Goal: Transaction & Acquisition: Purchase product/service

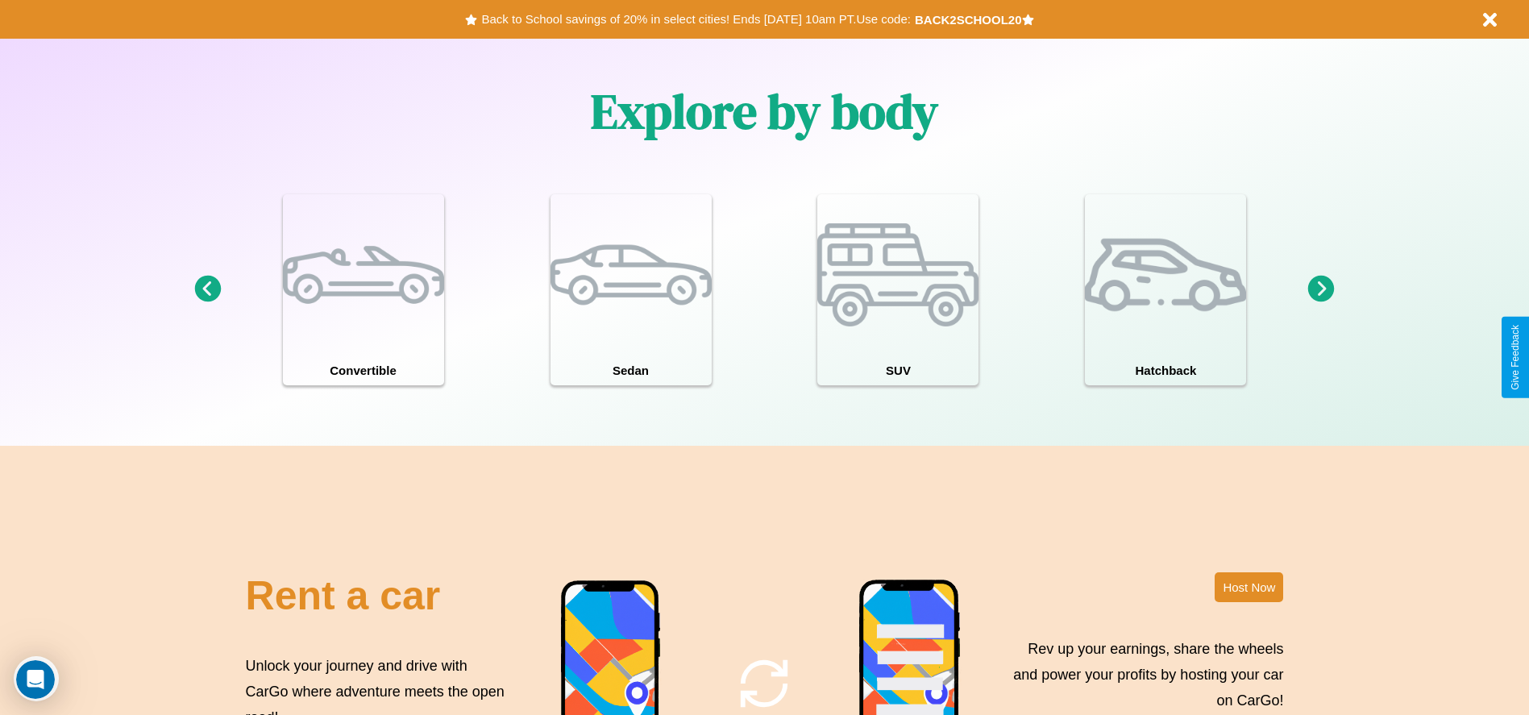
scroll to position [2312, 0]
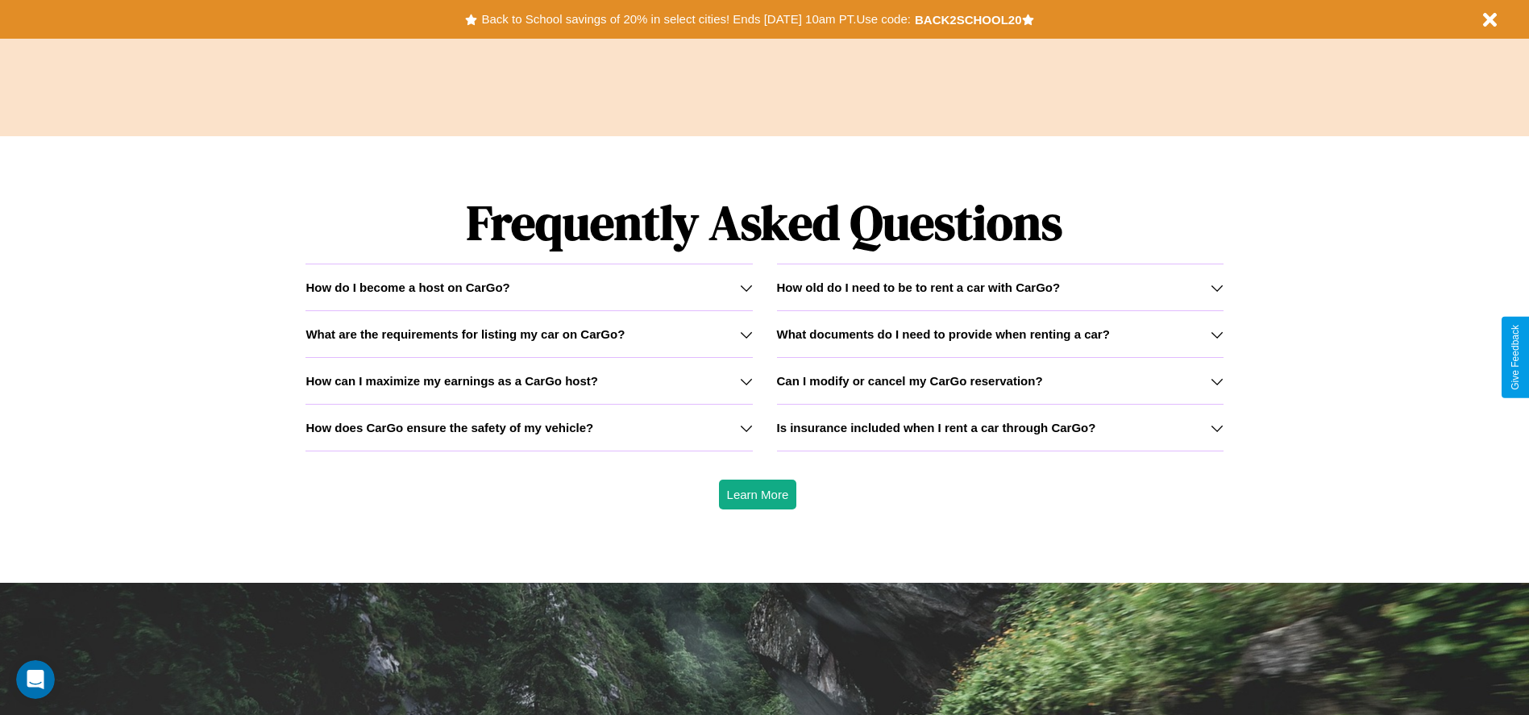
click at [529, 334] on h3 "What are the requirements for listing my car on CarGo?" at bounding box center [464, 334] width 319 height 14
click at [529, 380] on h3 "How can I maximize my earnings as a CarGo host?" at bounding box center [451, 381] width 293 height 14
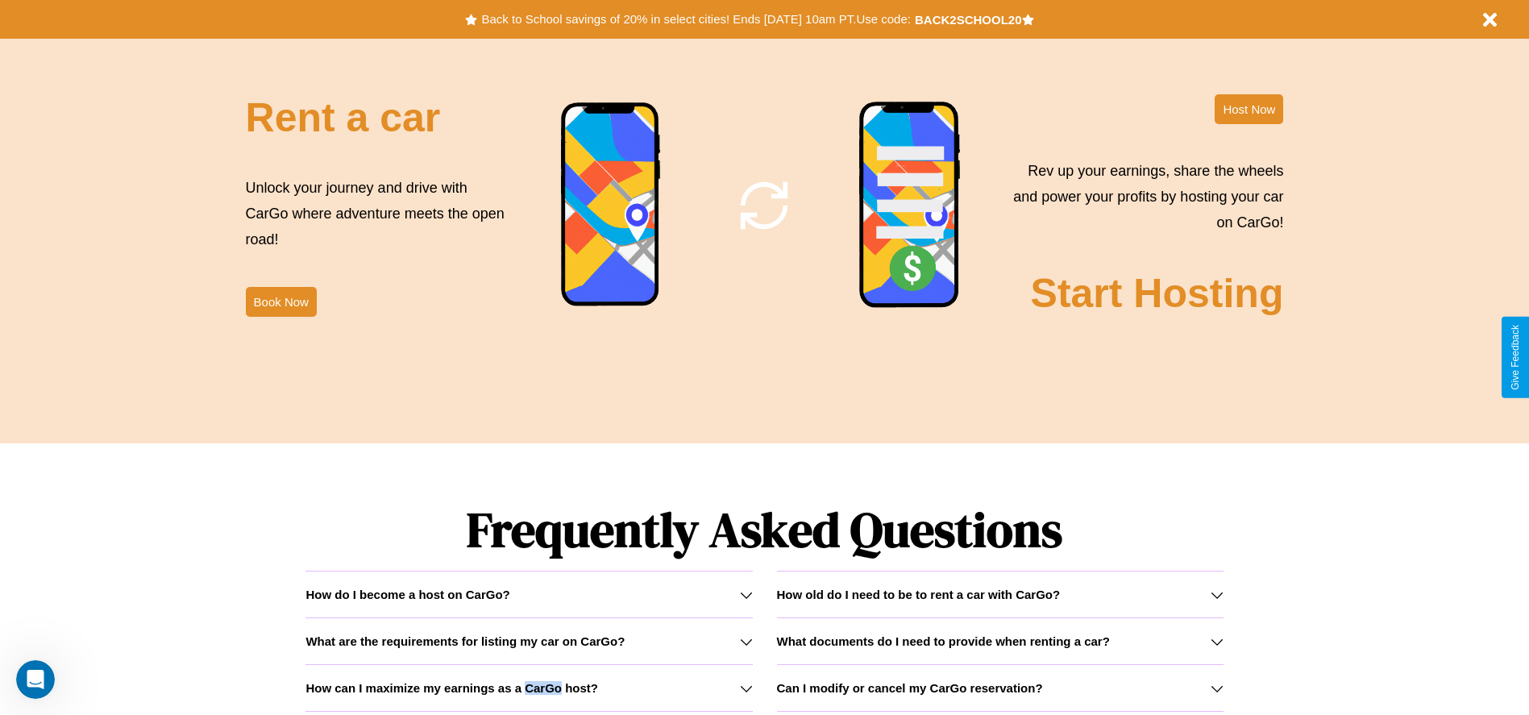
scroll to position [1844, 0]
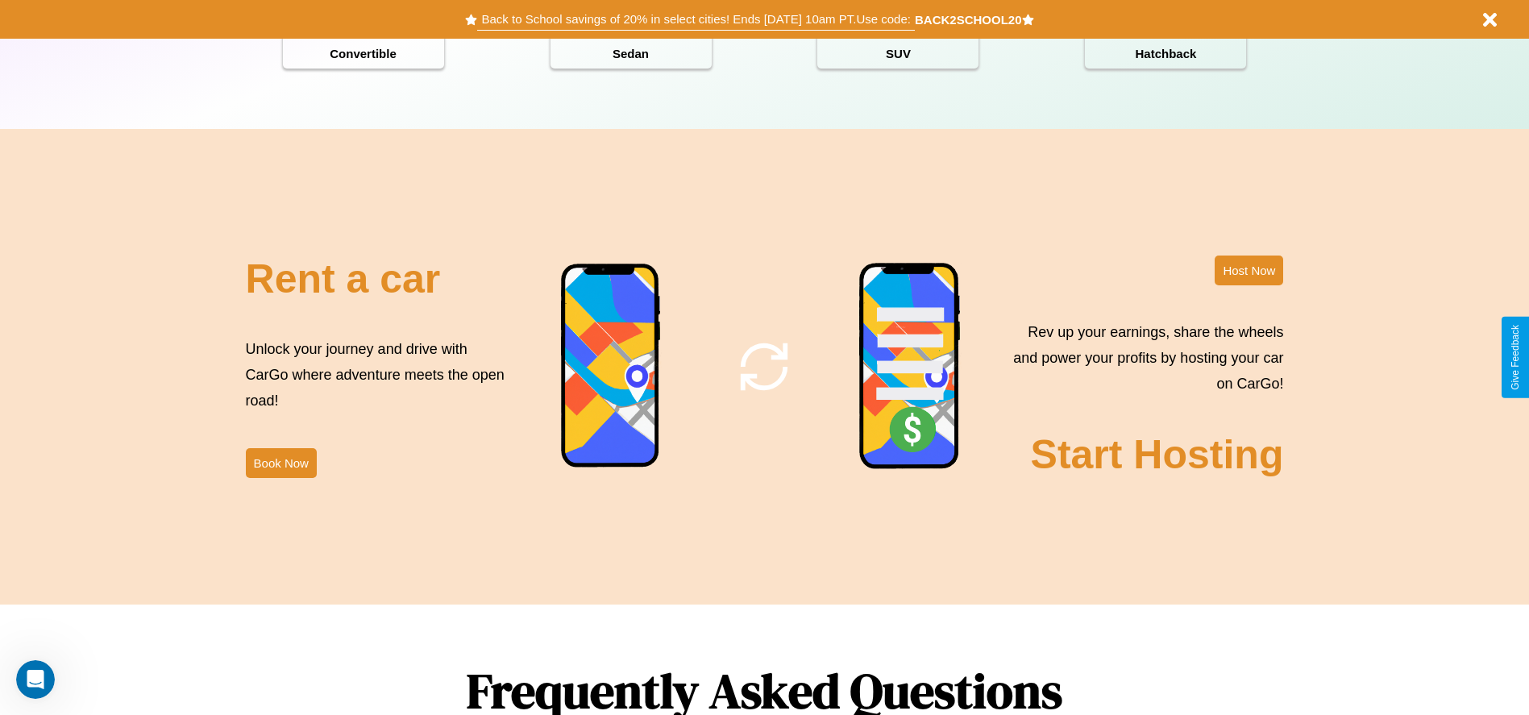
click at [695, 19] on button "Back to School savings of 20% in select cities! Ends 9/1 at 10am PT. Use code:" at bounding box center [695, 19] width 437 height 23
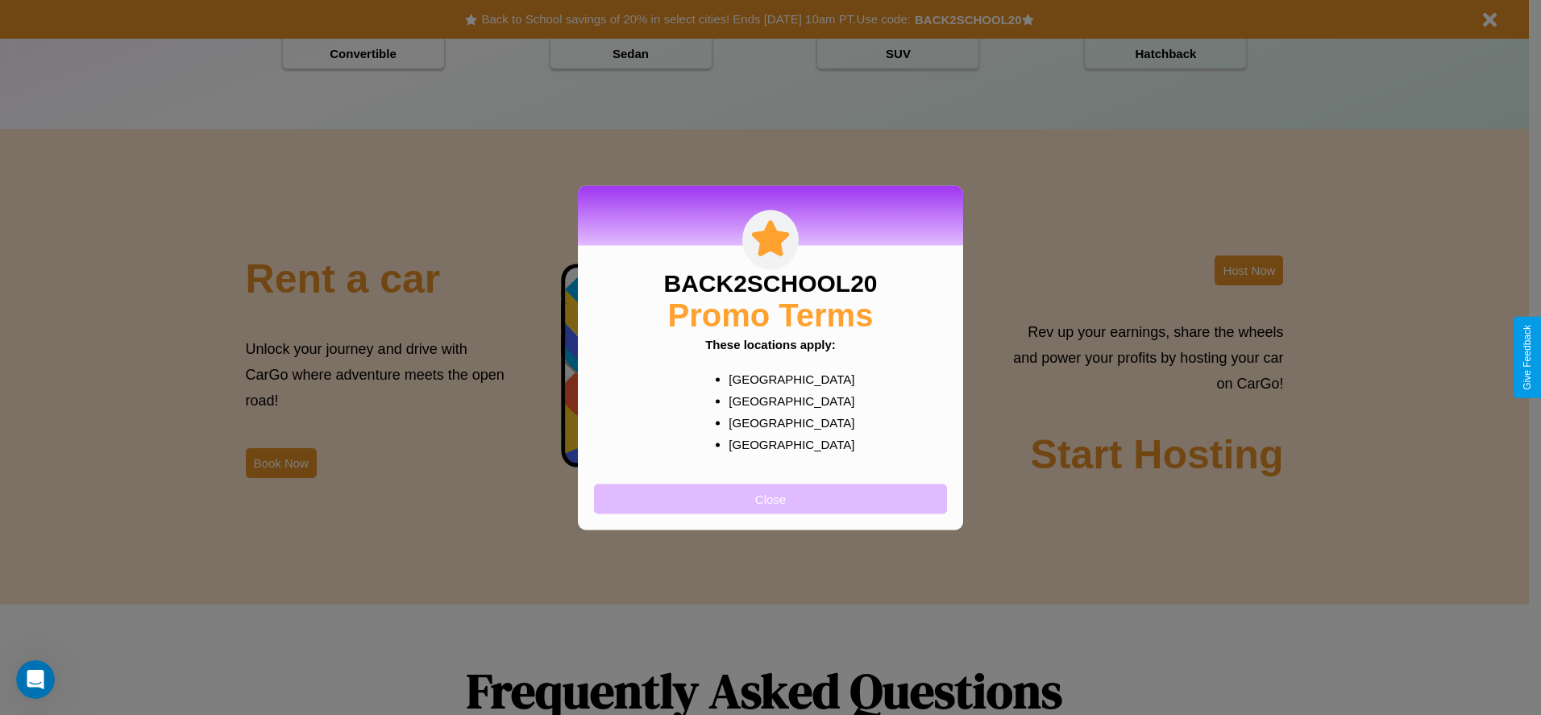
click at [770, 498] on button "Close" at bounding box center [770, 498] width 353 height 30
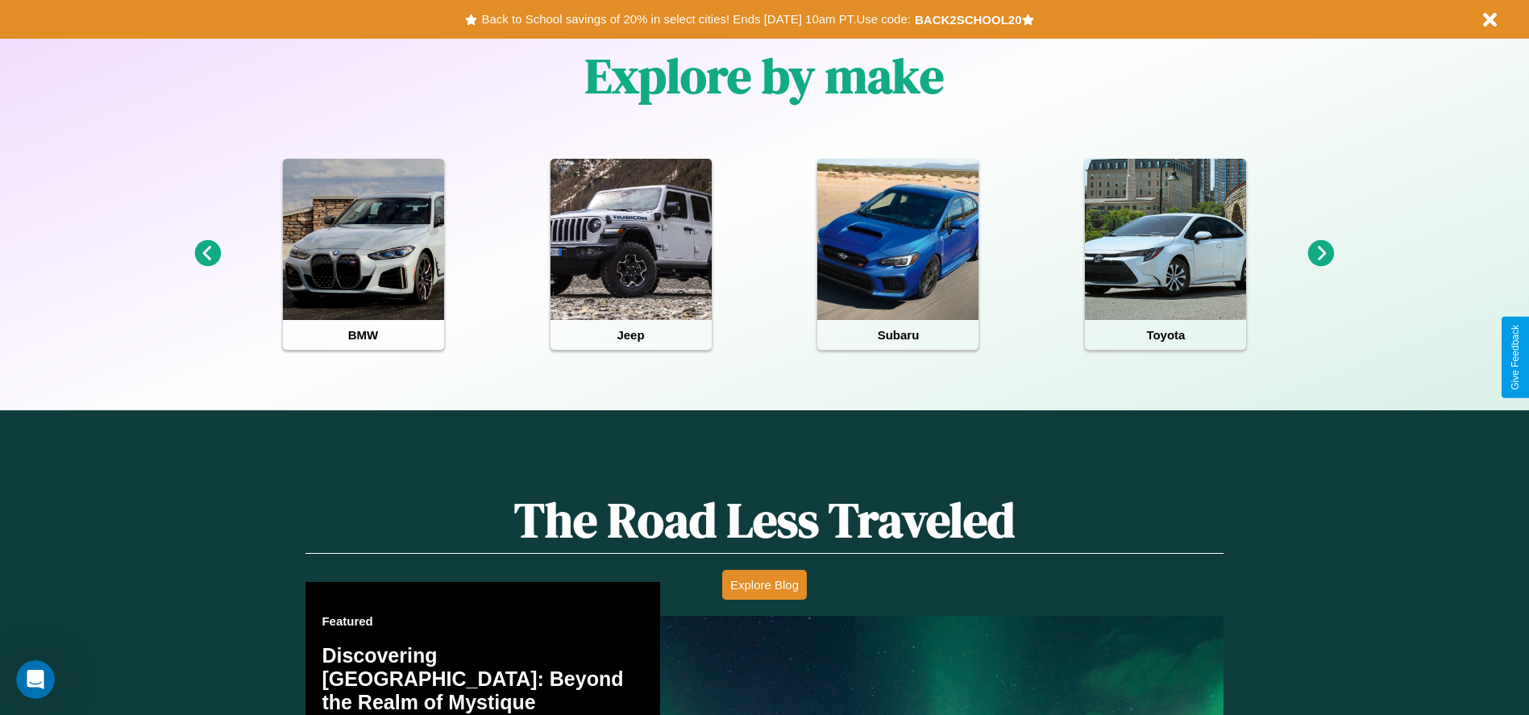
scroll to position [0, 0]
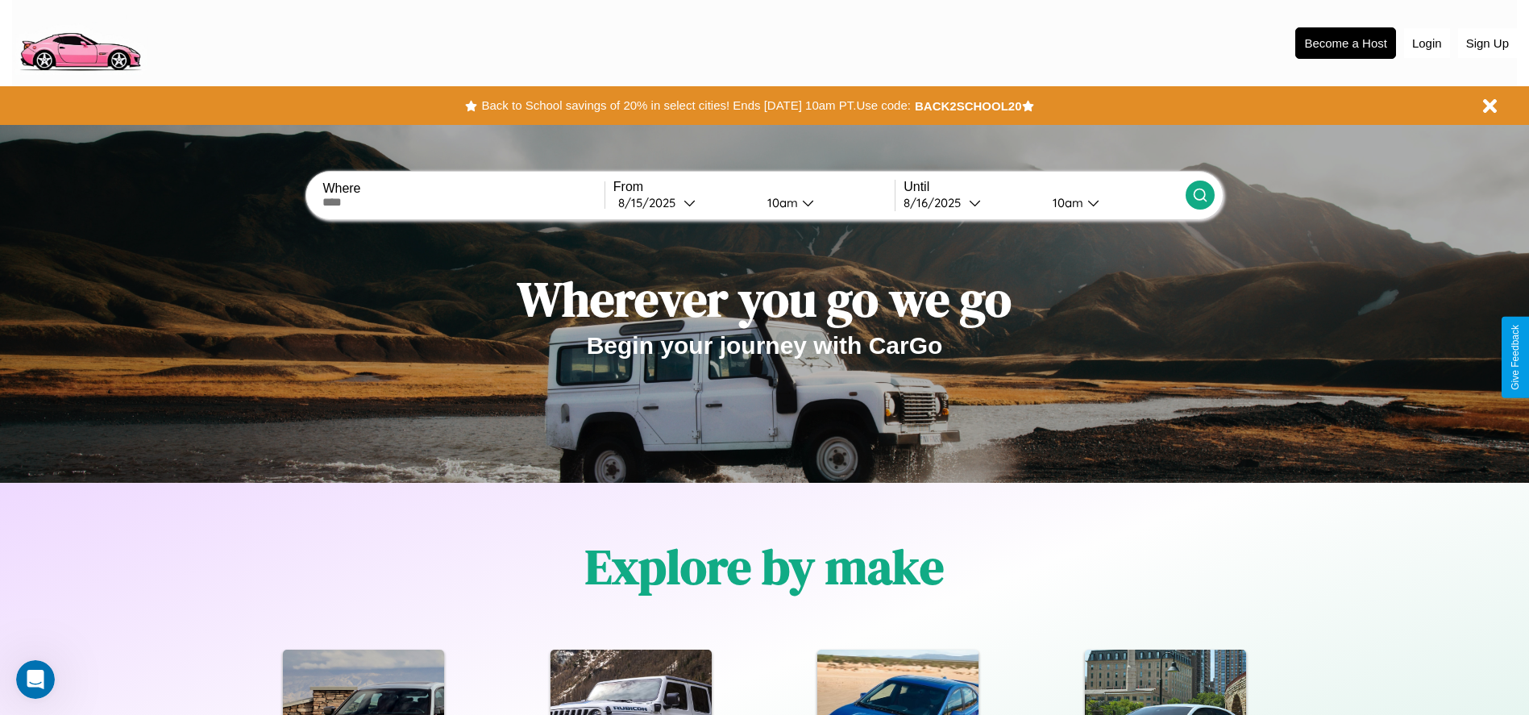
click at [463, 202] on input "text" at bounding box center [462, 202] width 281 height 13
type input "**********"
click at [683, 202] on div "8 / 15 / 2025" at bounding box center [650, 202] width 65 height 15
select select "*"
select select "****"
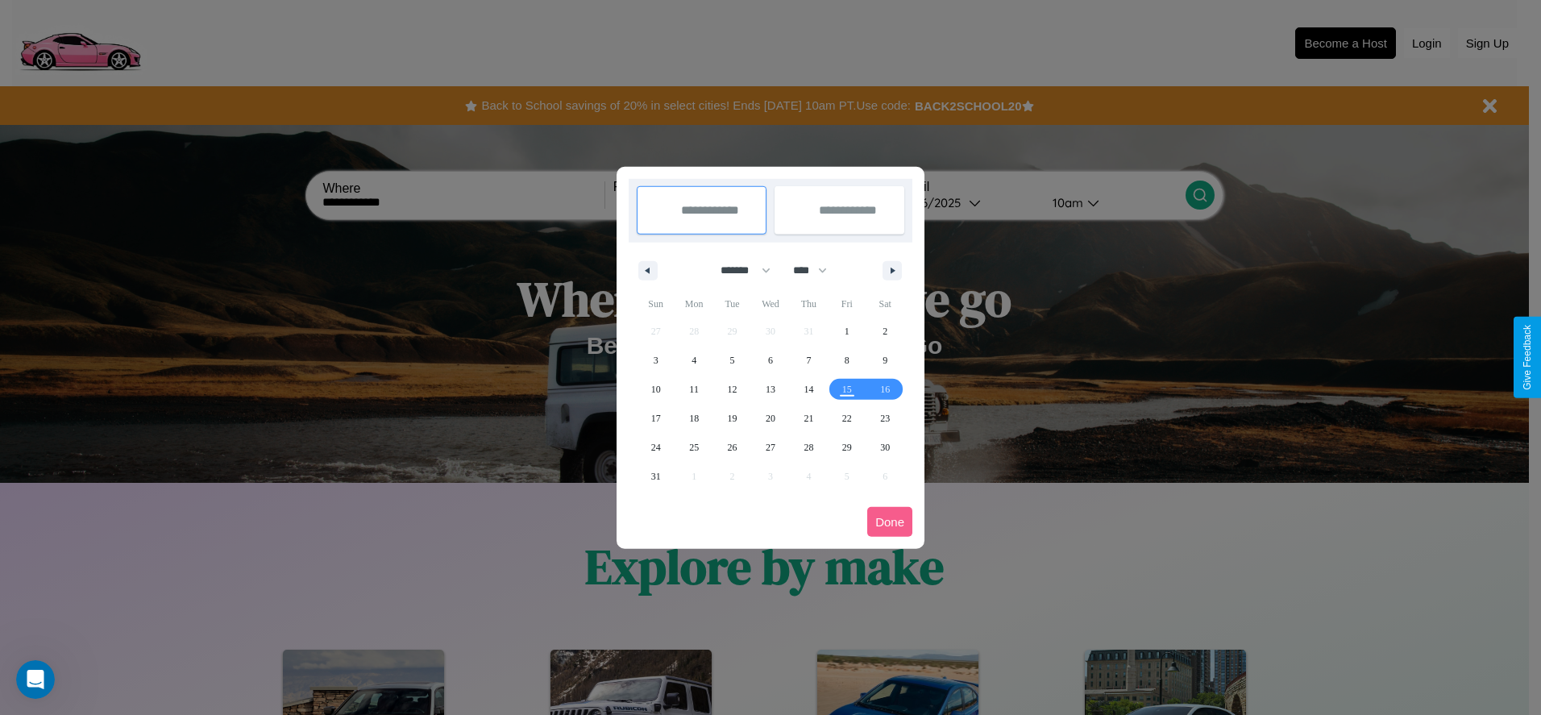
click at [738, 270] on select "******* ******** ***** ***** *** **** **** ****** ********* ******* ******** **…" at bounding box center [742, 270] width 68 height 27
select select "*"
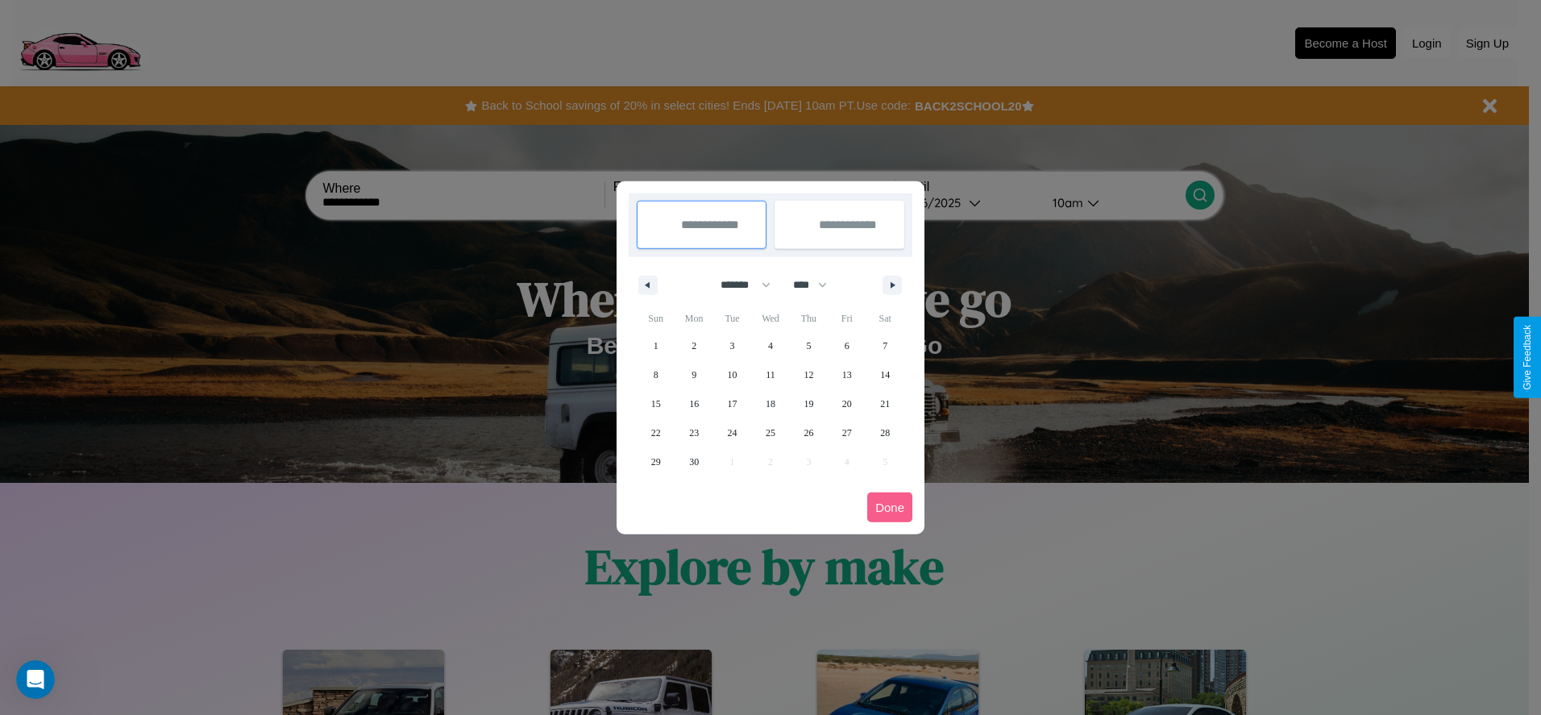
drag, startPoint x: 817, startPoint y: 284, endPoint x: 770, endPoint y: 323, distance: 60.7
click at [817, 284] on select "**** **** **** **** **** **** **** **** **** **** **** **** **** **** **** ****…" at bounding box center [809, 285] width 48 height 27
select select "****"
click at [655, 461] on span "28" at bounding box center [656, 461] width 10 height 29
type input "**********"
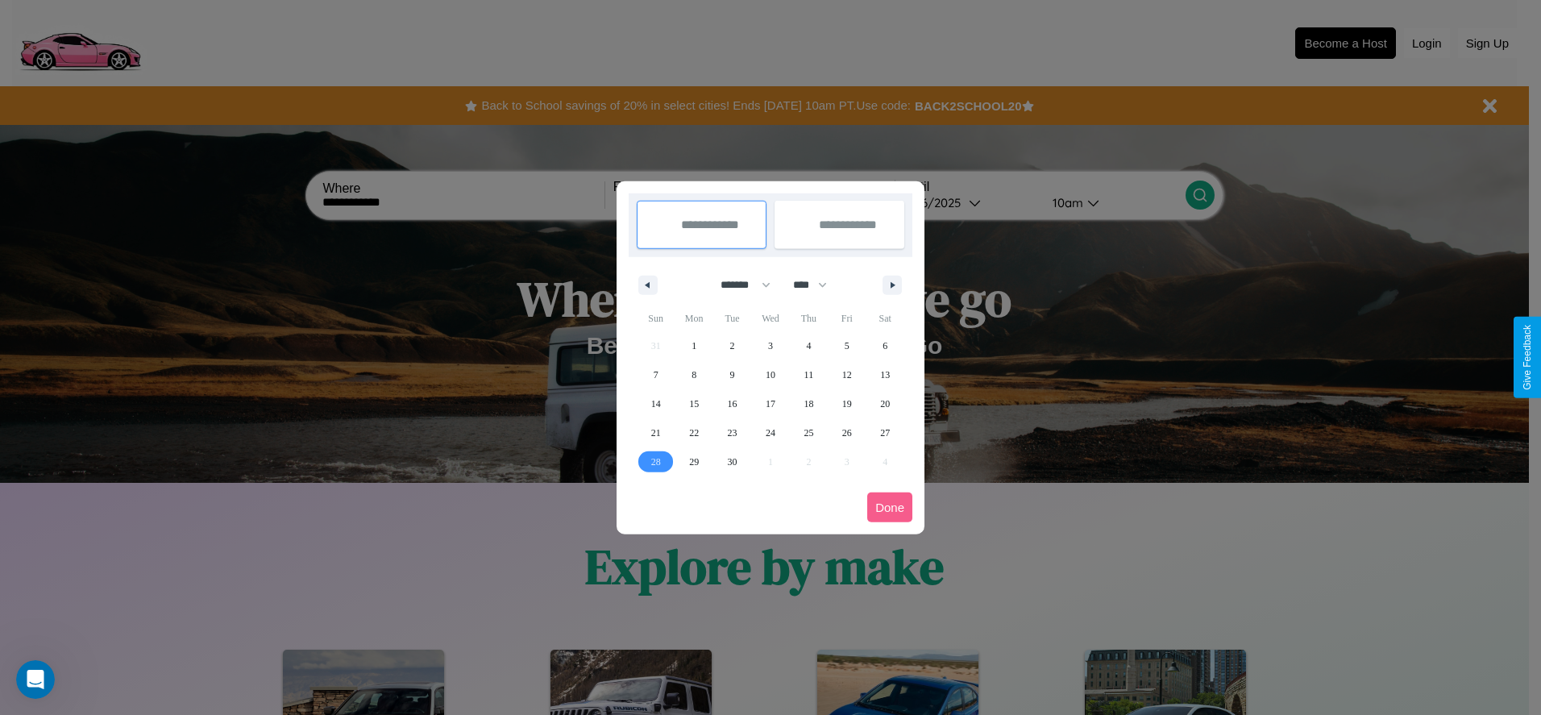
type input "**********"
click at [892, 284] on icon "button" at bounding box center [895, 285] width 8 height 6
select select "*"
click at [846, 345] on span "3" at bounding box center [846, 345] width 5 height 29
type input "**********"
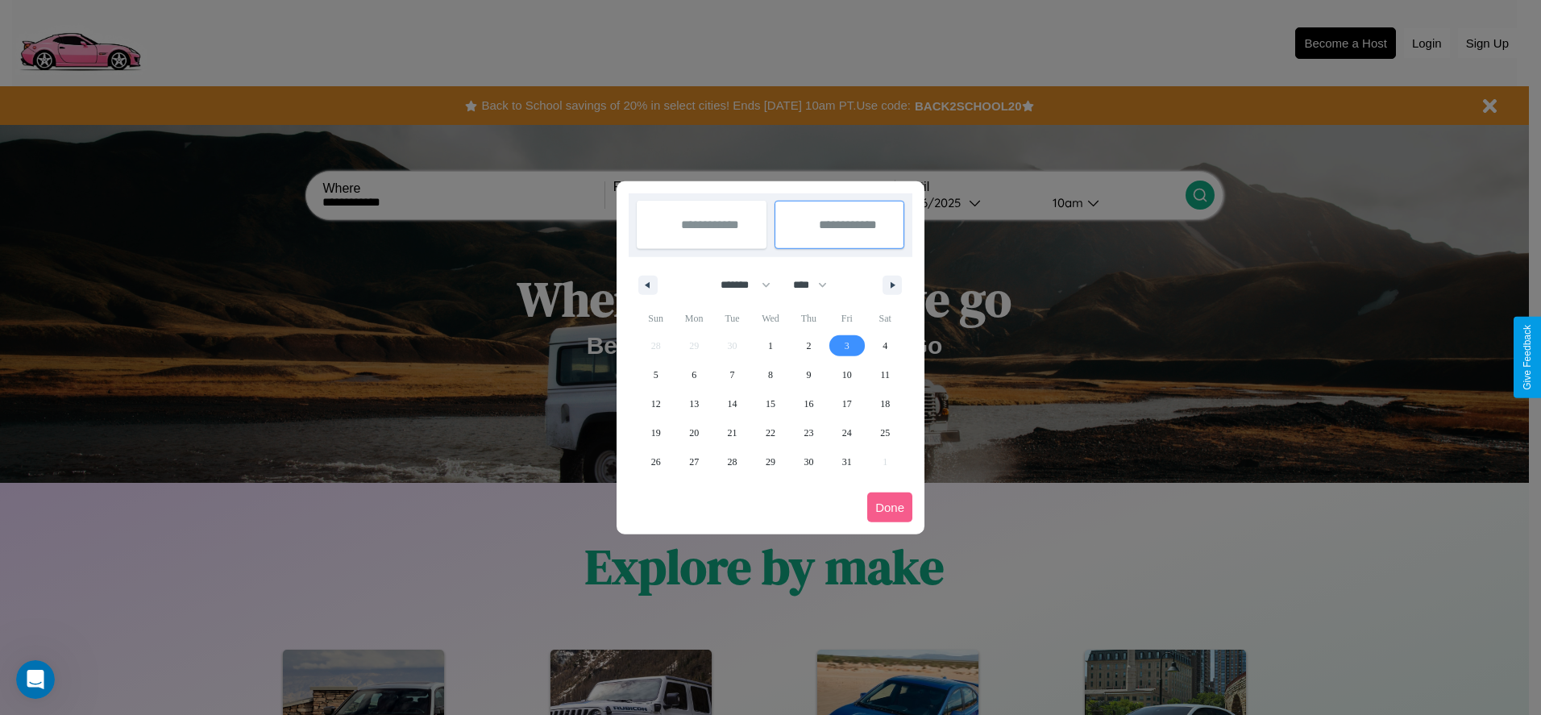
select select "*"
click at [890, 507] on button "Done" at bounding box center [889, 507] width 45 height 30
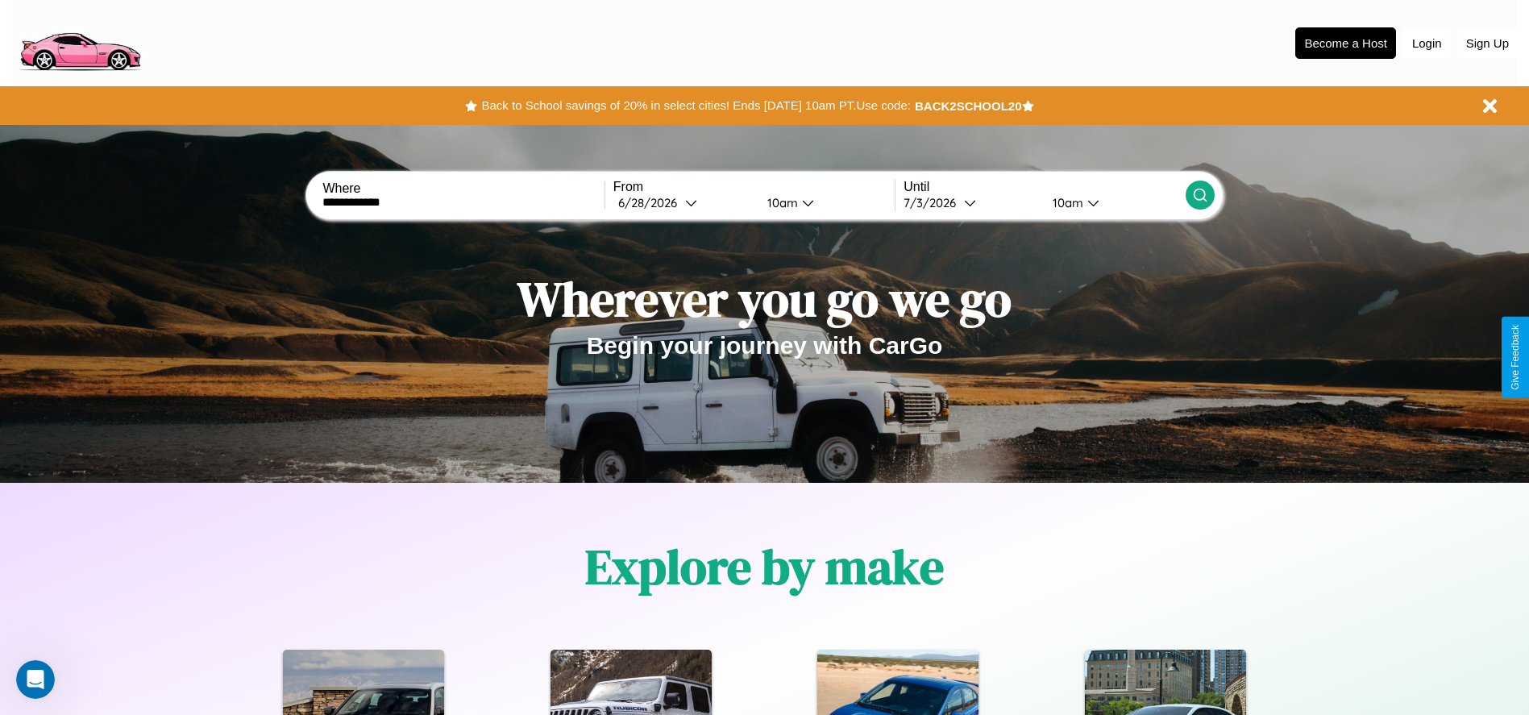
click at [1199, 195] on icon at bounding box center [1200, 195] width 16 height 16
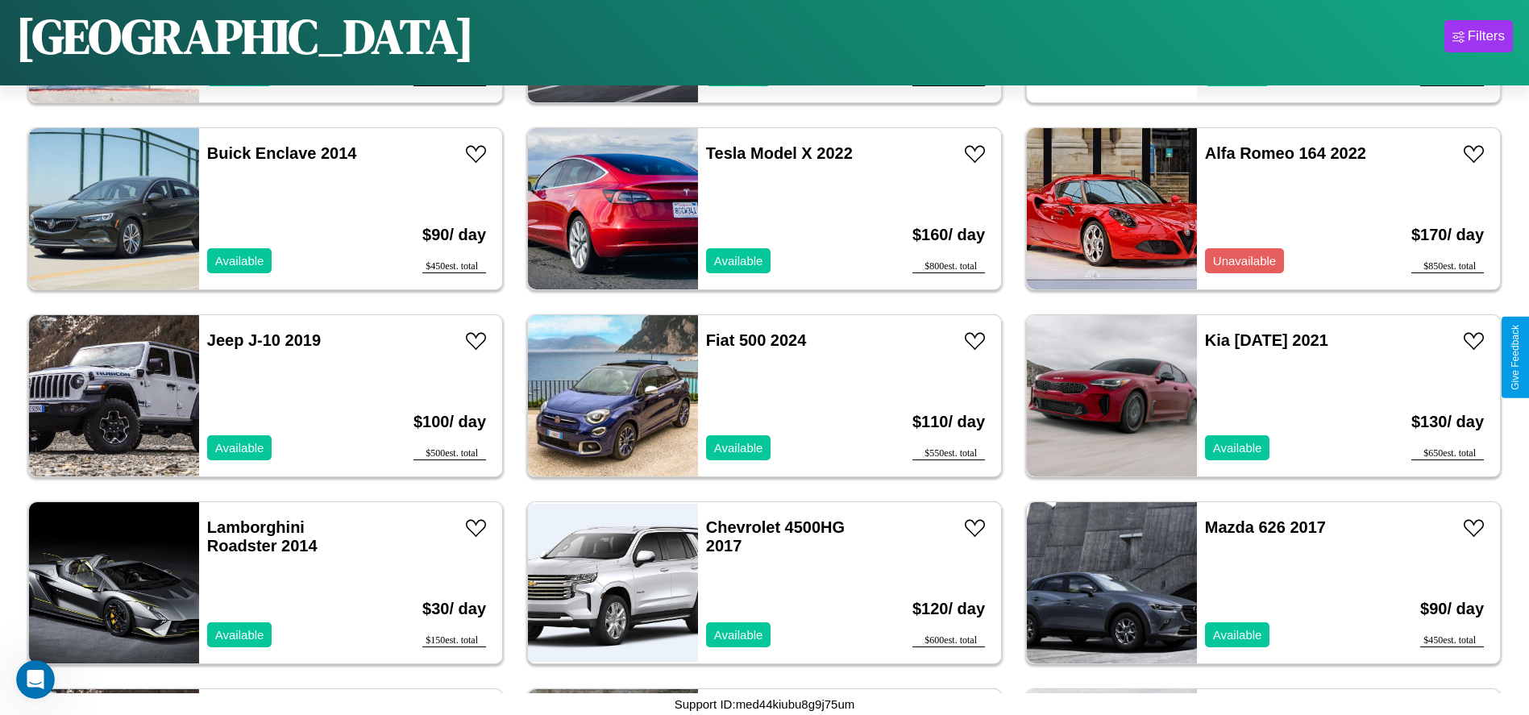
scroll to position [4853, 0]
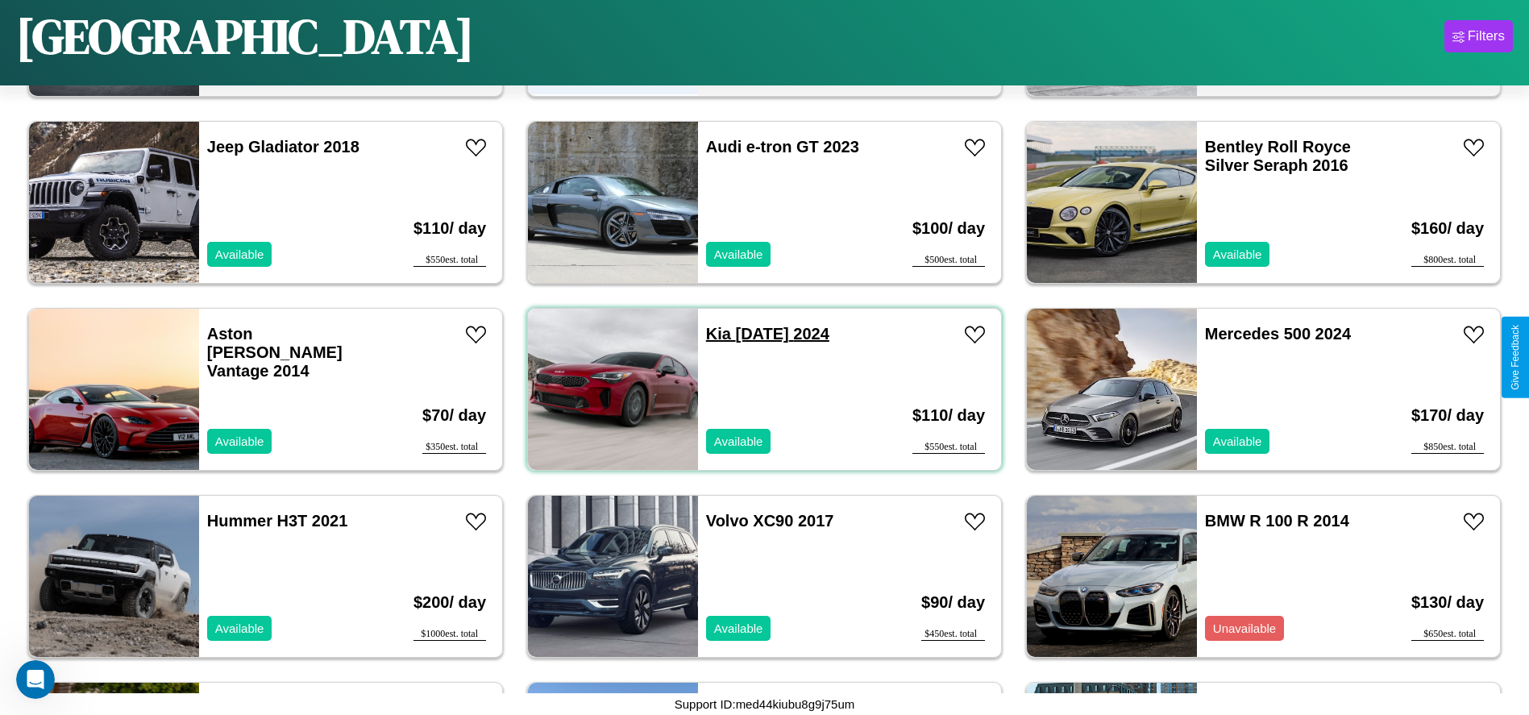
click at [712, 334] on link "Kia Carnival 2024" at bounding box center [767, 334] width 123 height 18
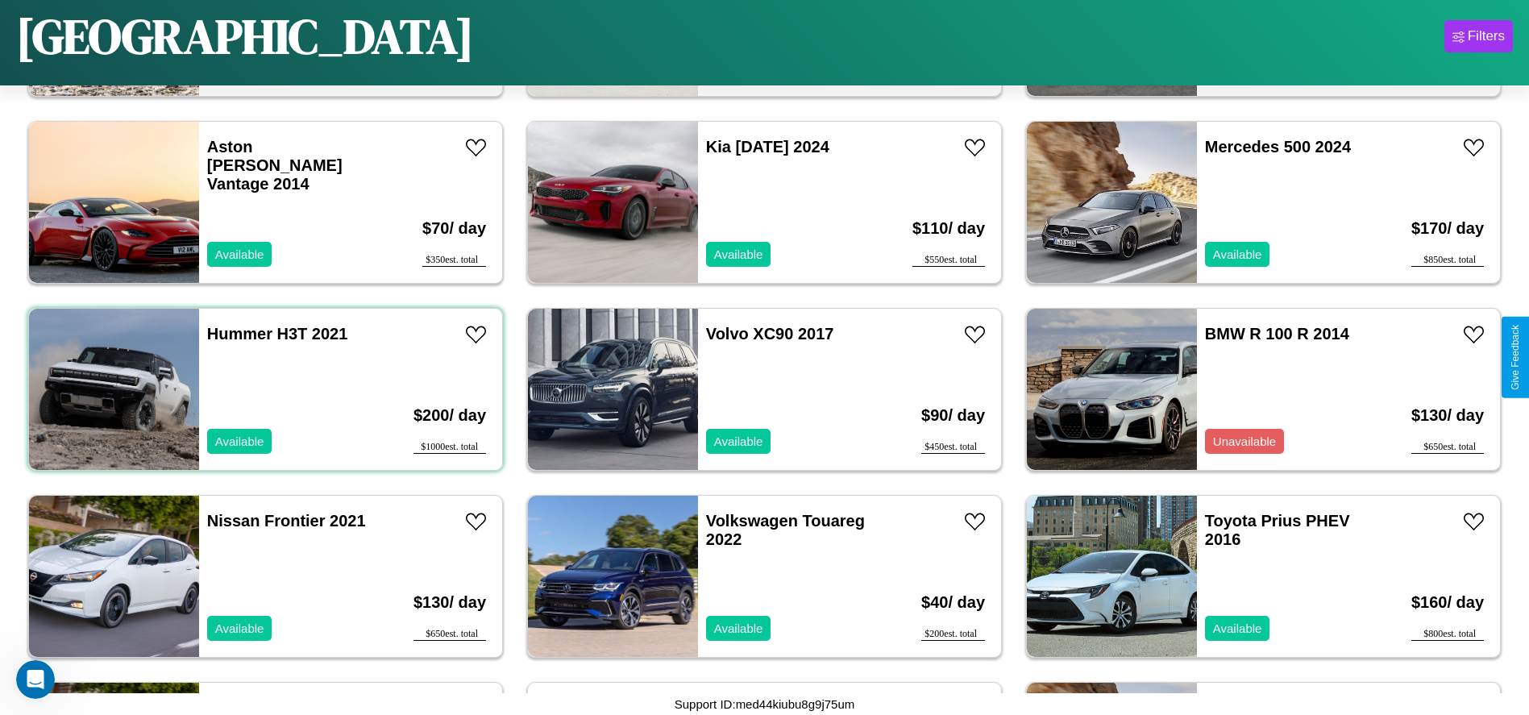
click at [263, 389] on div "Hummer H3T 2021 Available" at bounding box center [292, 389] width 186 height 161
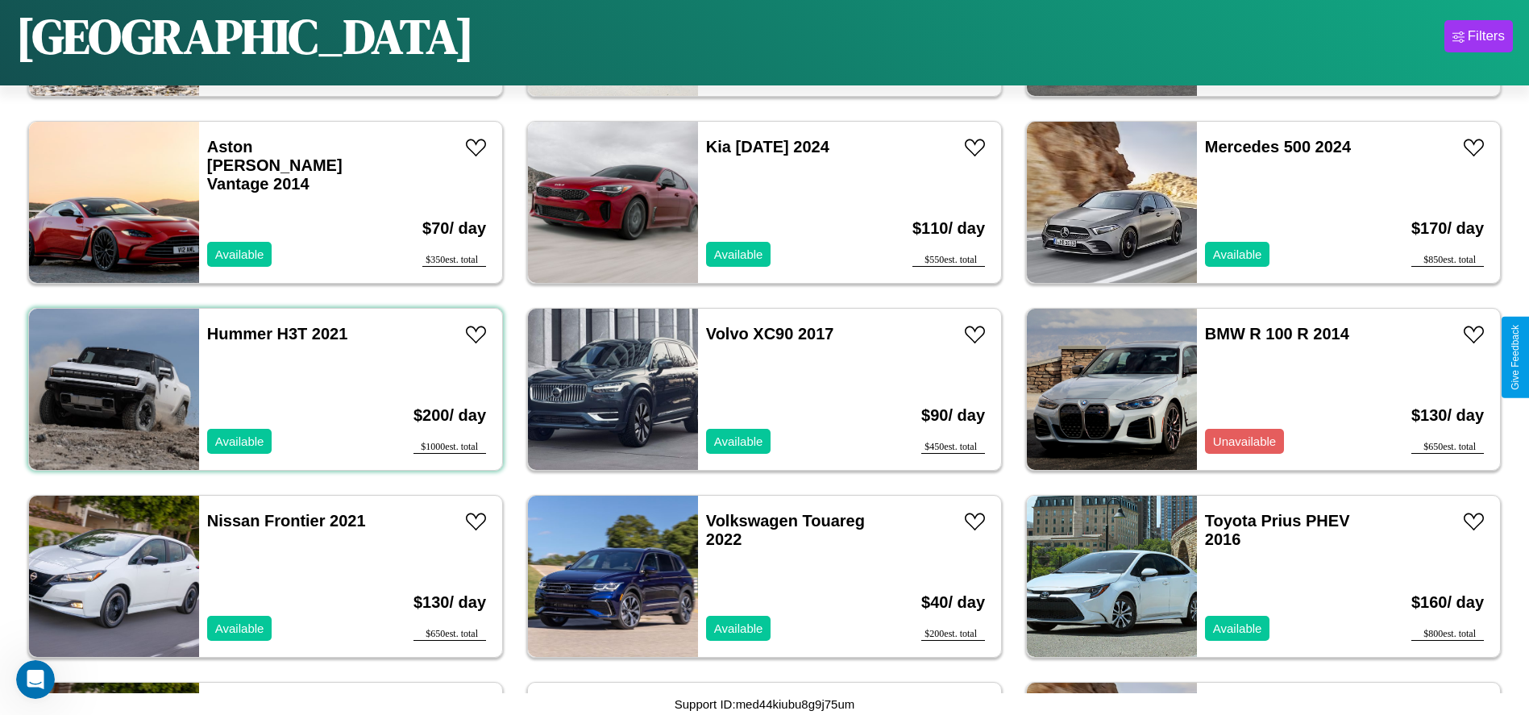
click at [263, 389] on div "Hummer H3T 2021 Available" at bounding box center [292, 389] width 186 height 161
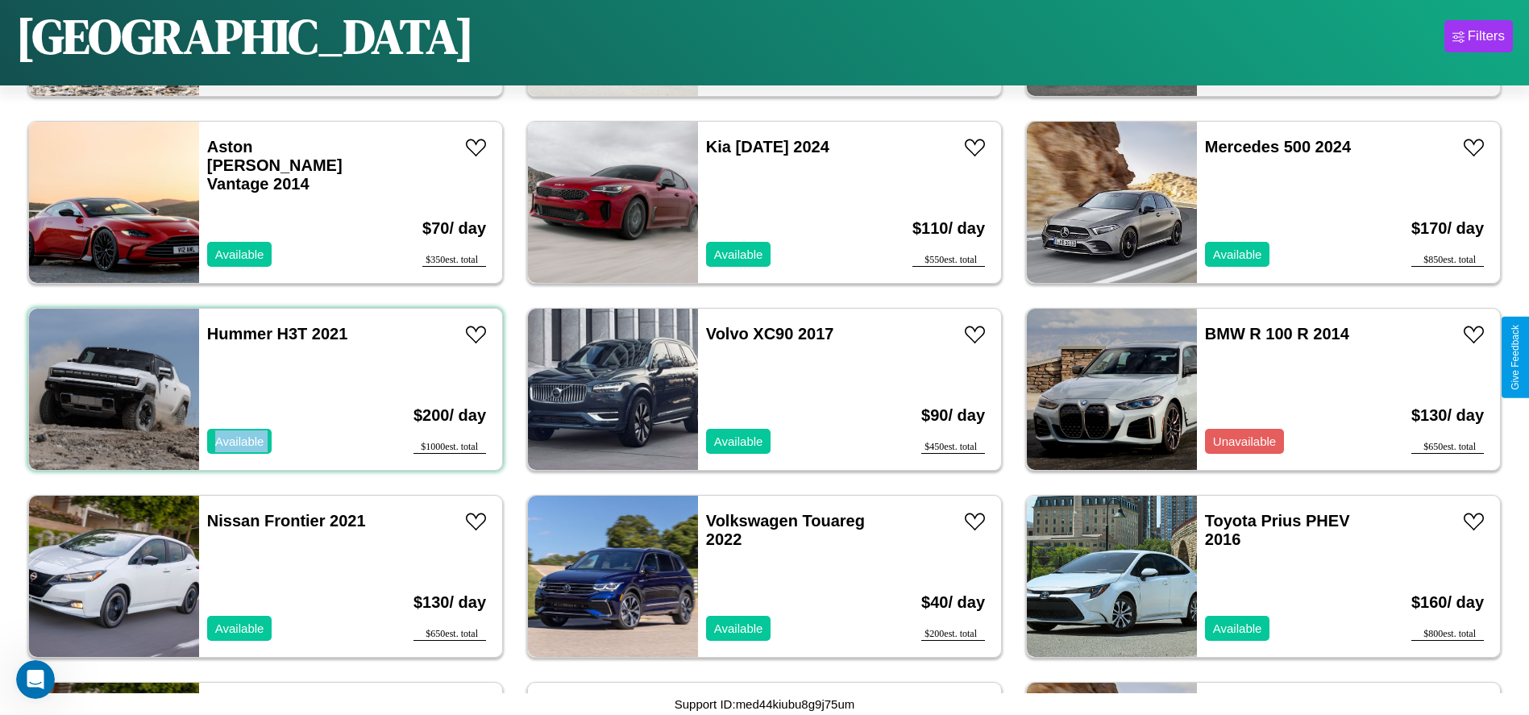
click at [263, 389] on div "Hummer H3T 2021 Available" at bounding box center [292, 389] width 186 height 161
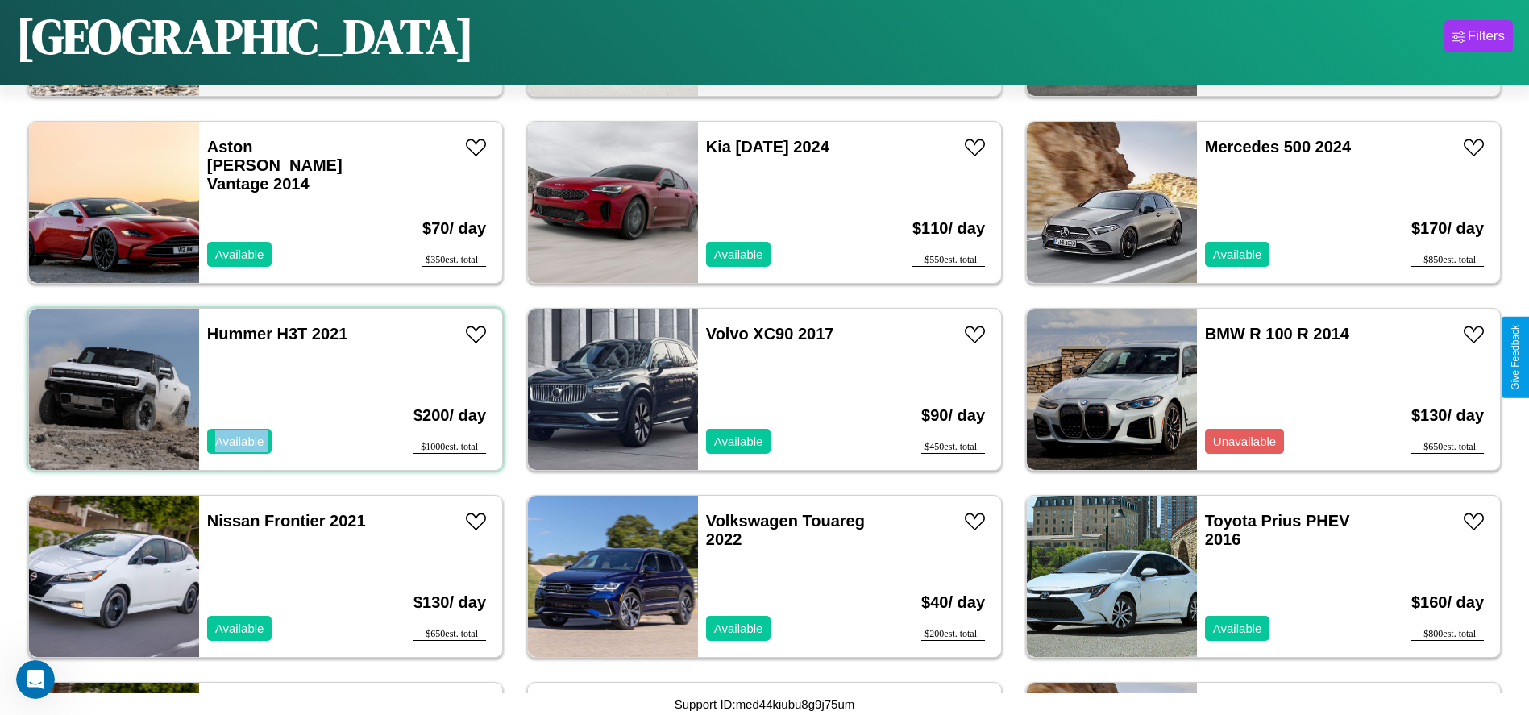
click at [263, 389] on div "Hummer H3T 2021 Available" at bounding box center [292, 389] width 186 height 161
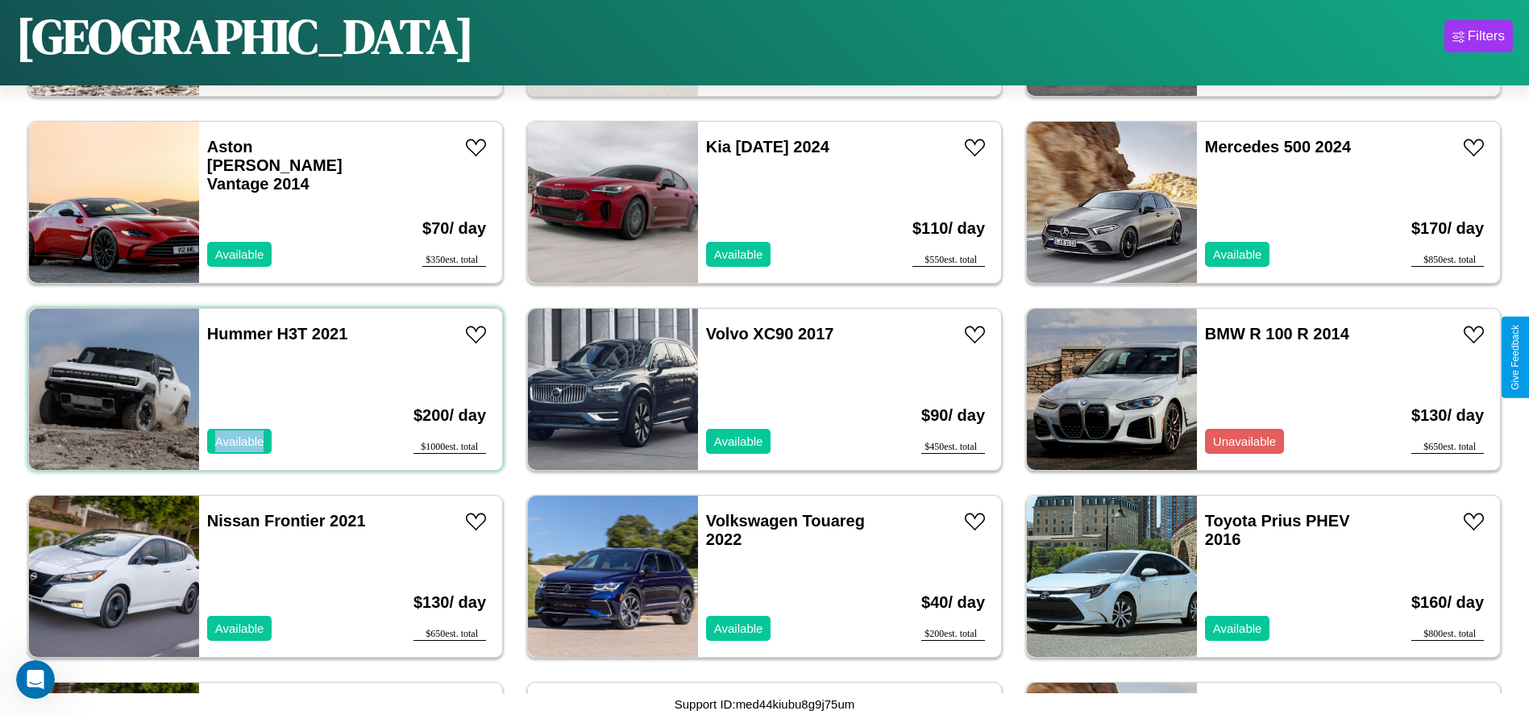
click at [263, 389] on div "Hummer H3T 2021 Available" at bounding box center [292, 389] width 186 height 161
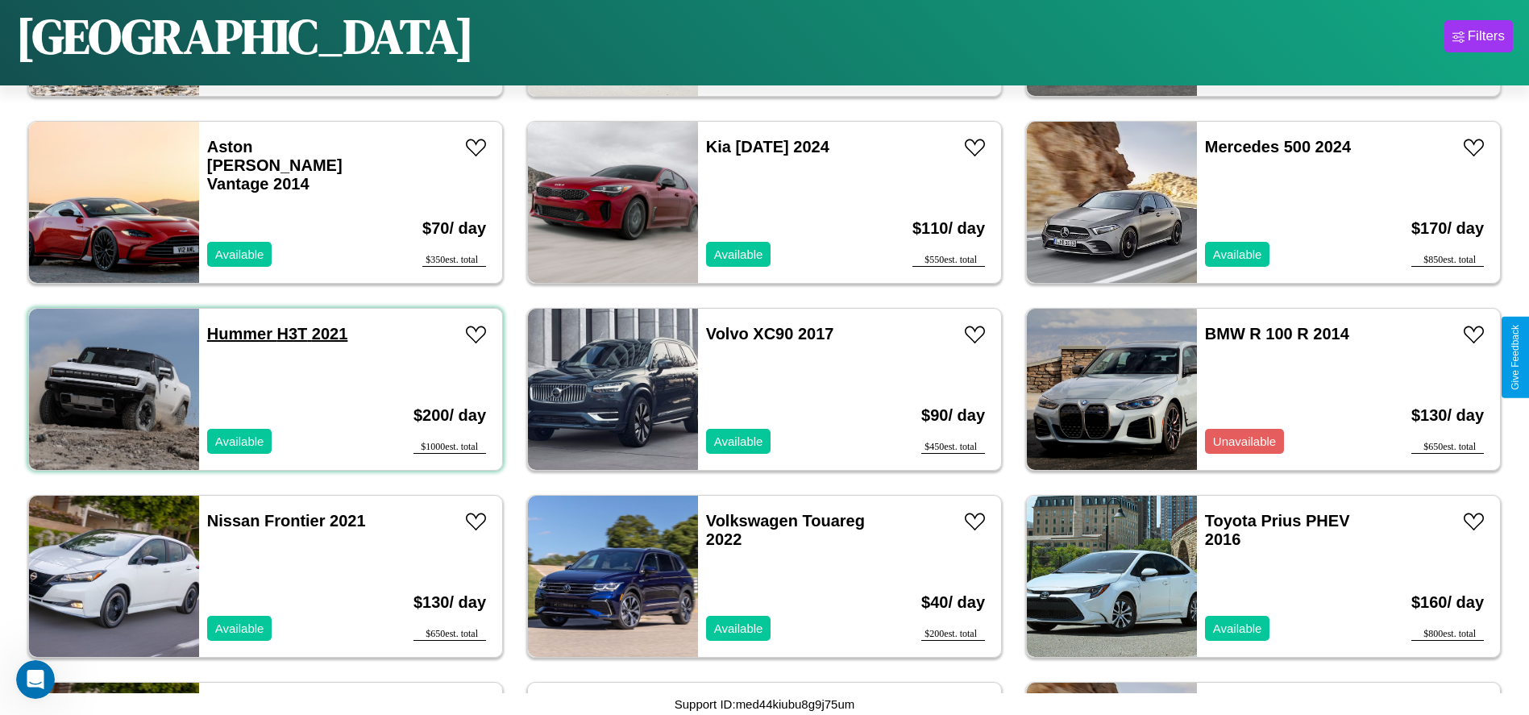
click at [238, 334] on link "Hummer H3T 2021" at bounding box center [277, 334] width 141 height 18
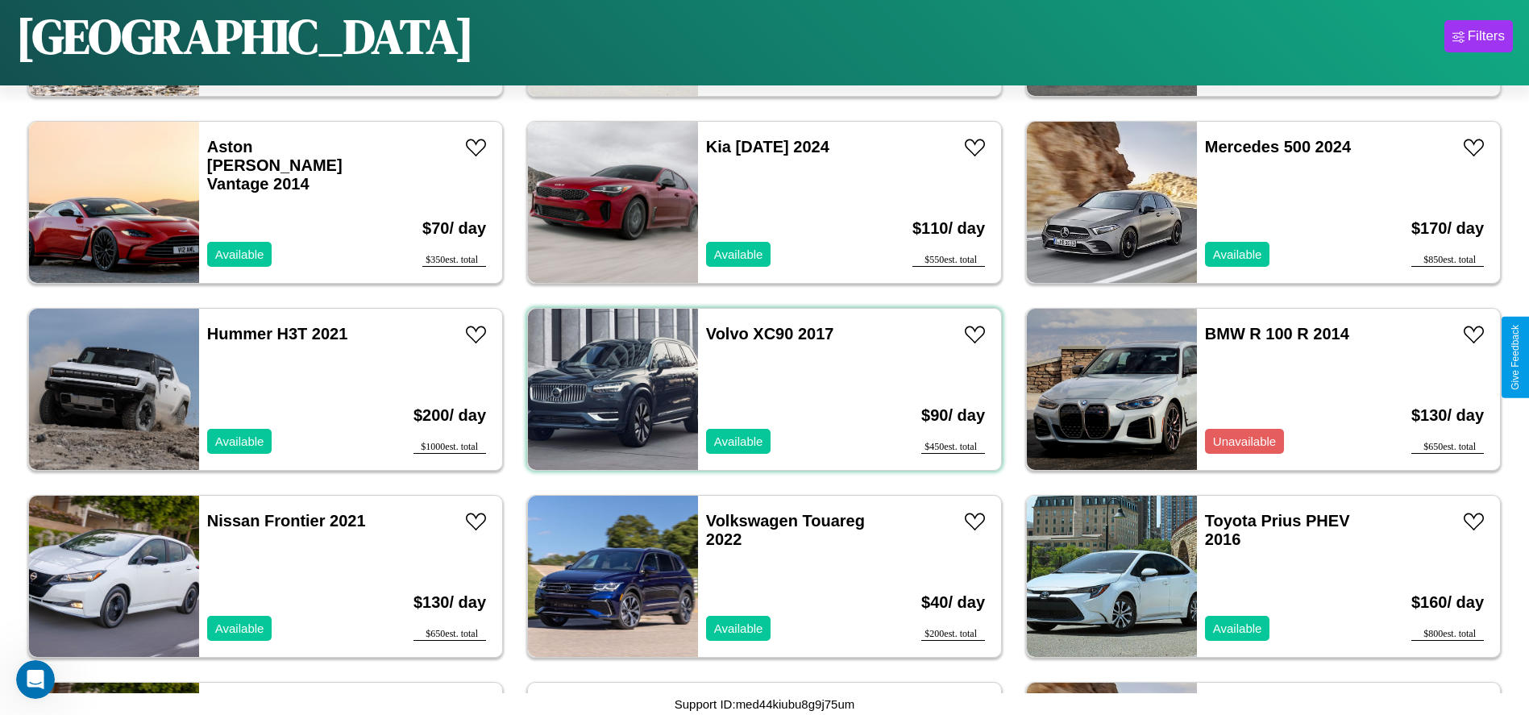
scroll to position [1862, 0]
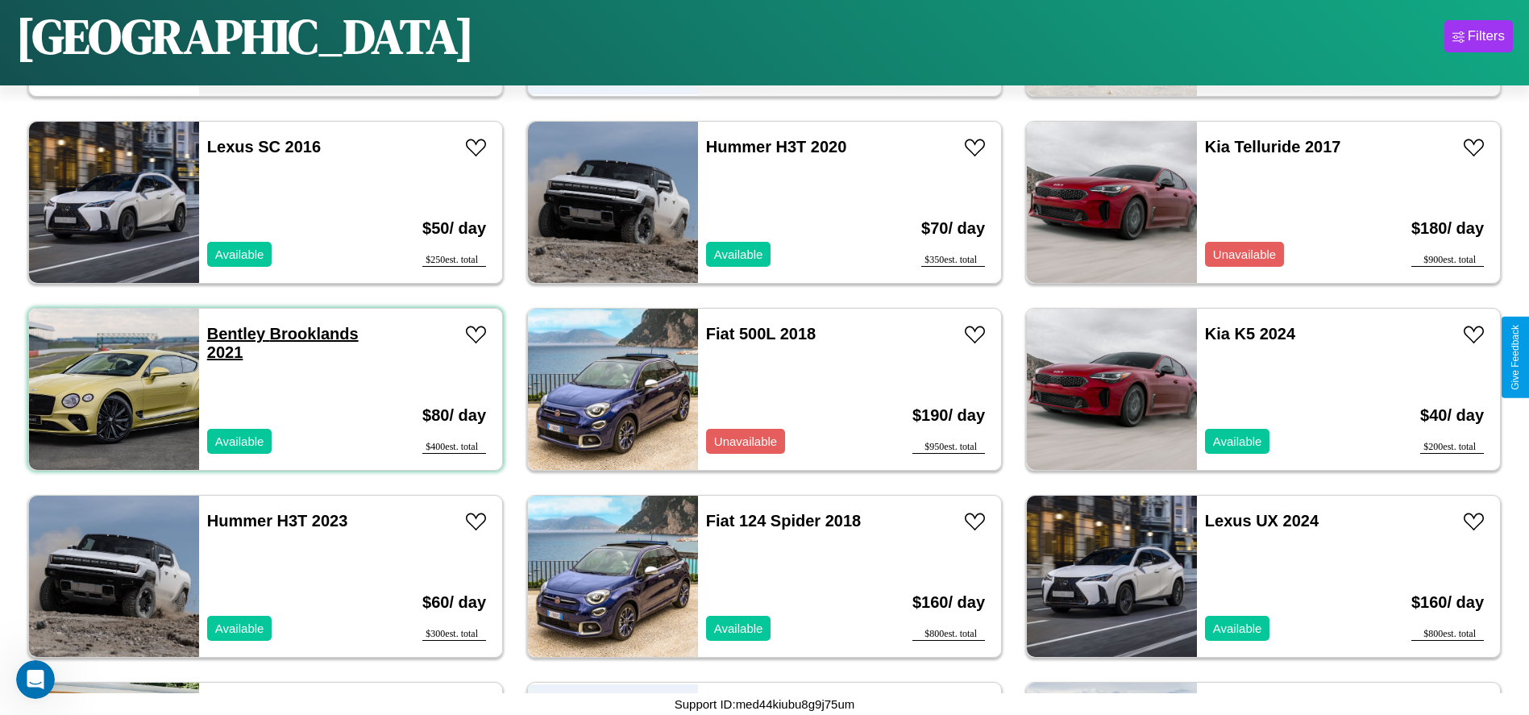
click at [234, 334] on link "Bentley Brooklands 2021" at bounding box center [282, 343] width 151 height 36
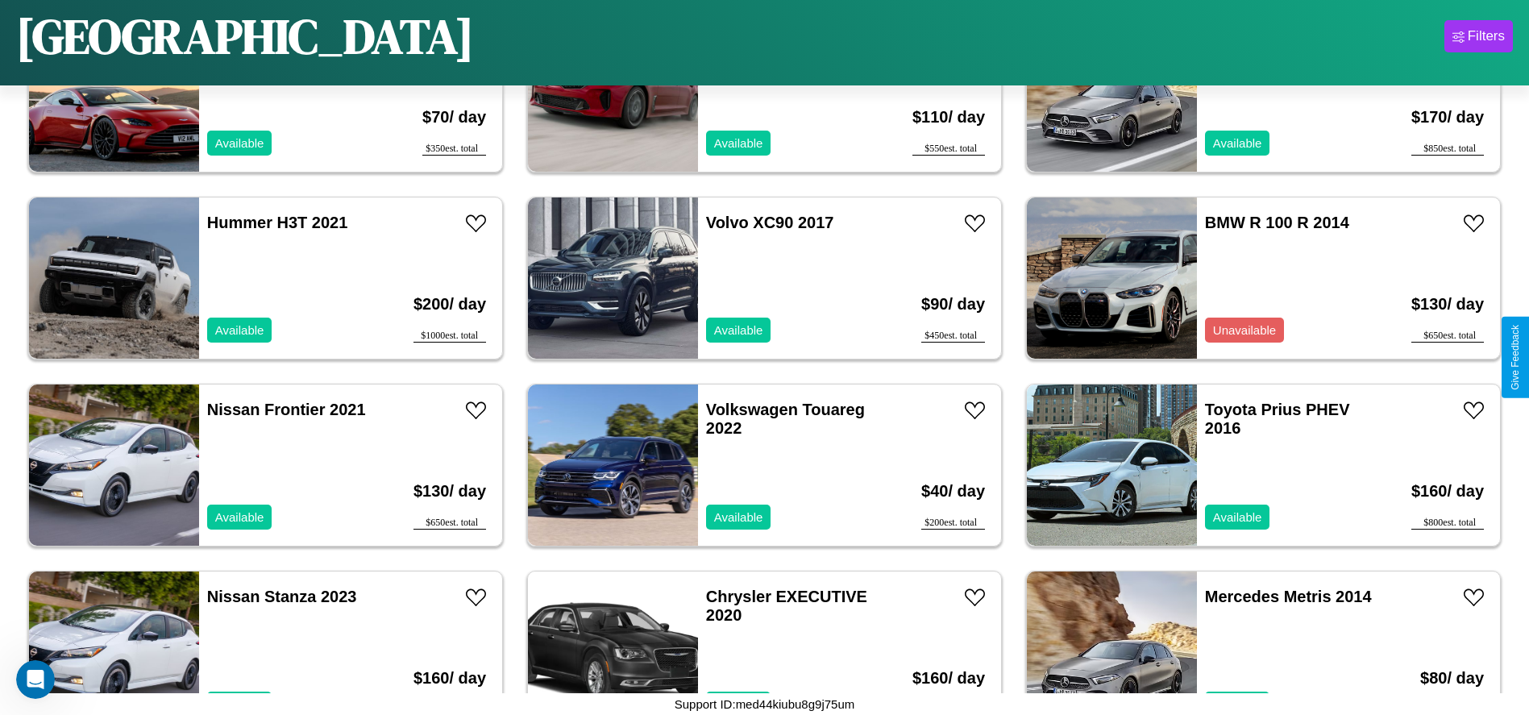
scroll to position [5414, 0]
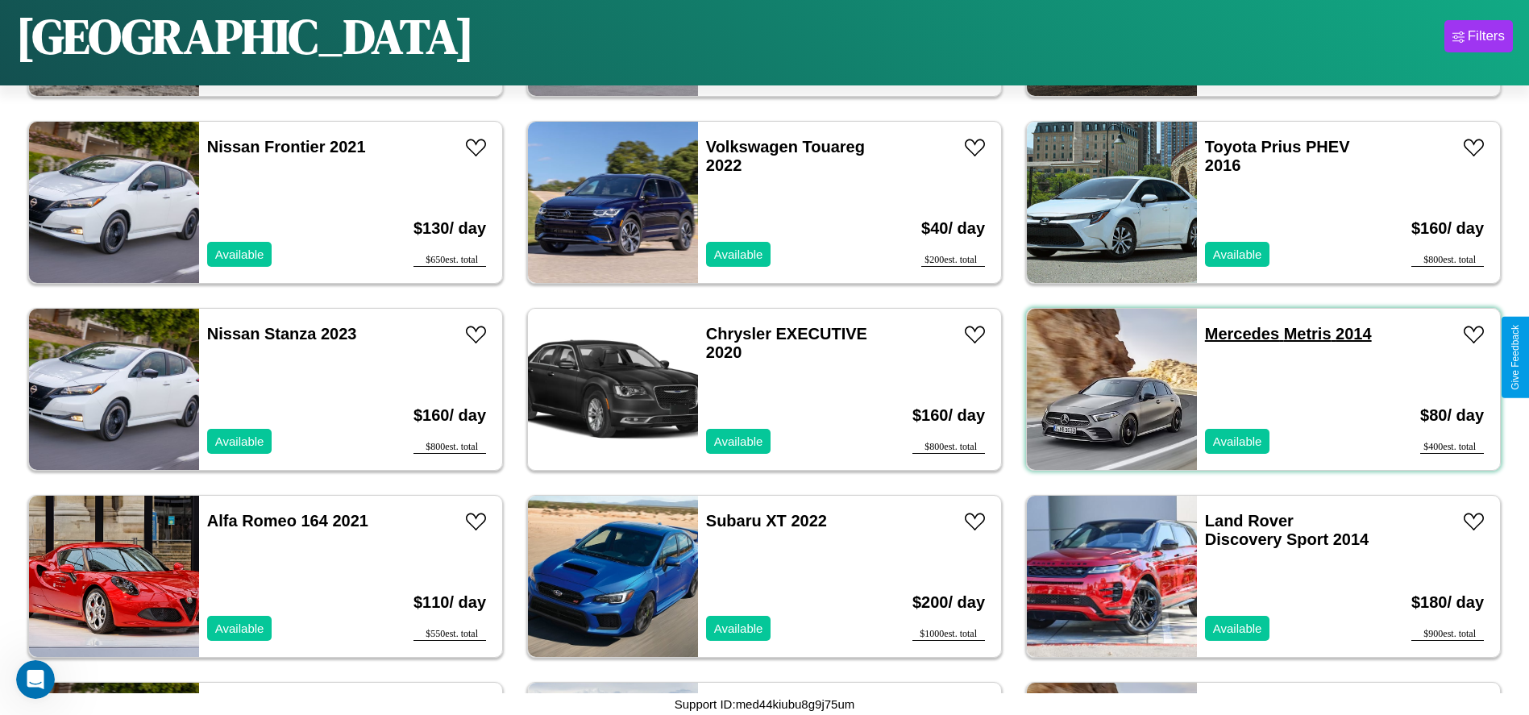
click at [1231, 334] on link "Mercedes Metris 2014" at bounding box center [1288, 334] width 167 height 18
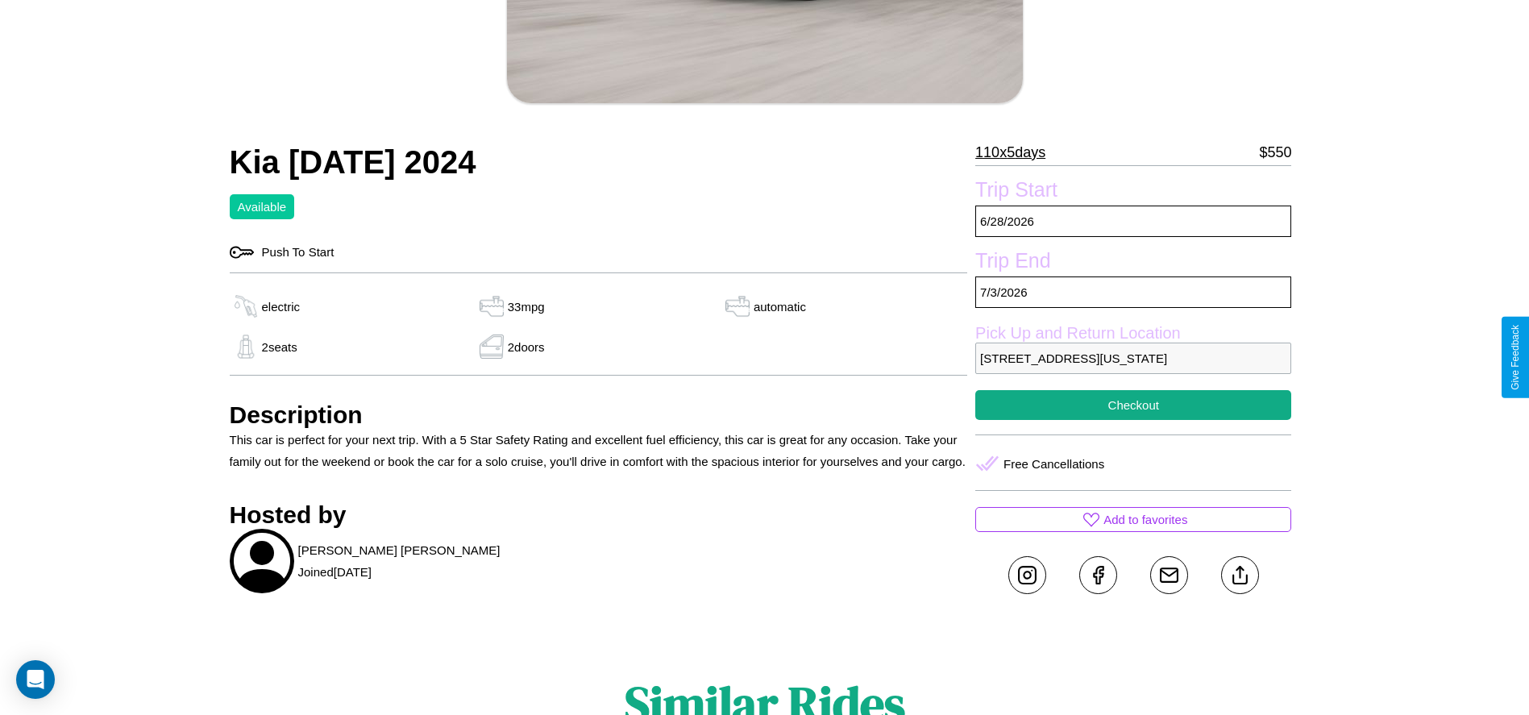
scroll to position [382, 0]
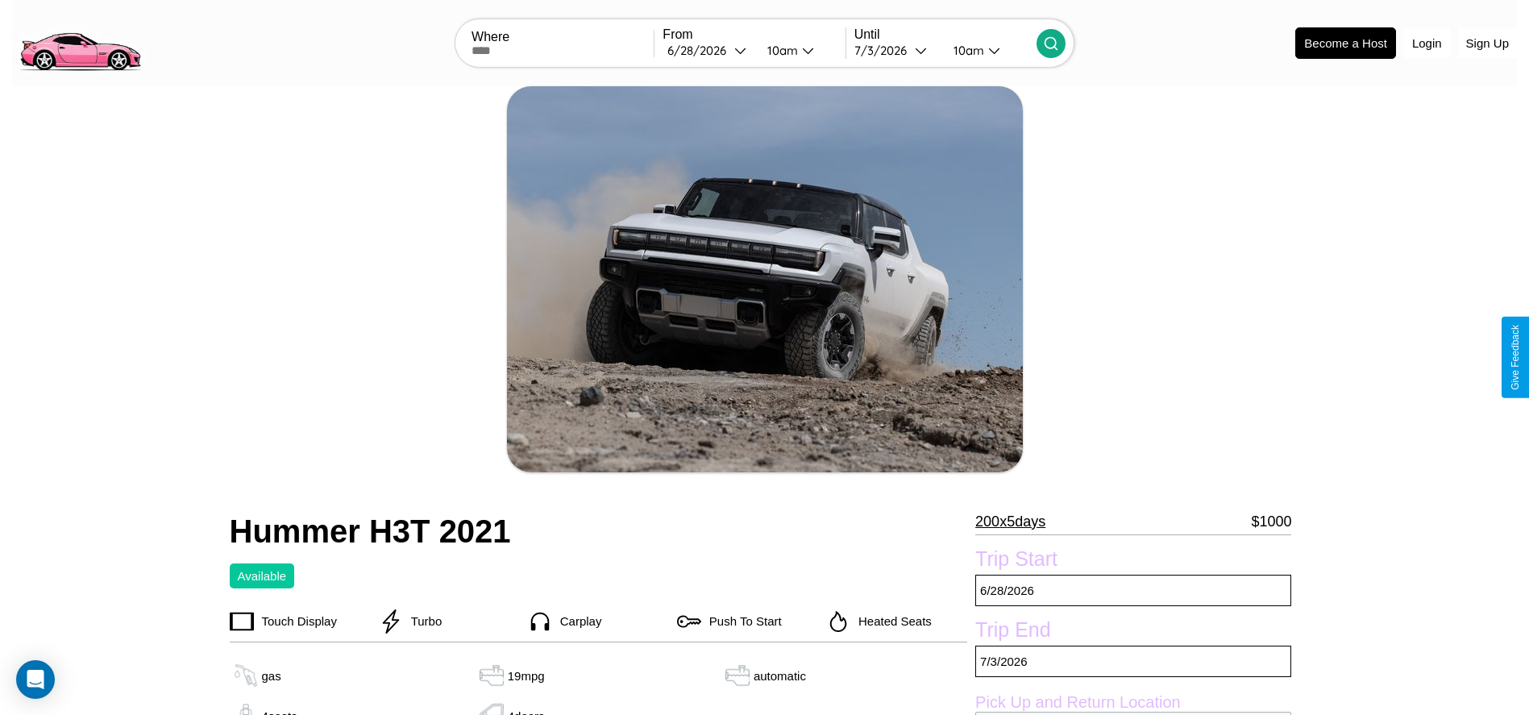
scroll to position [164, 0]
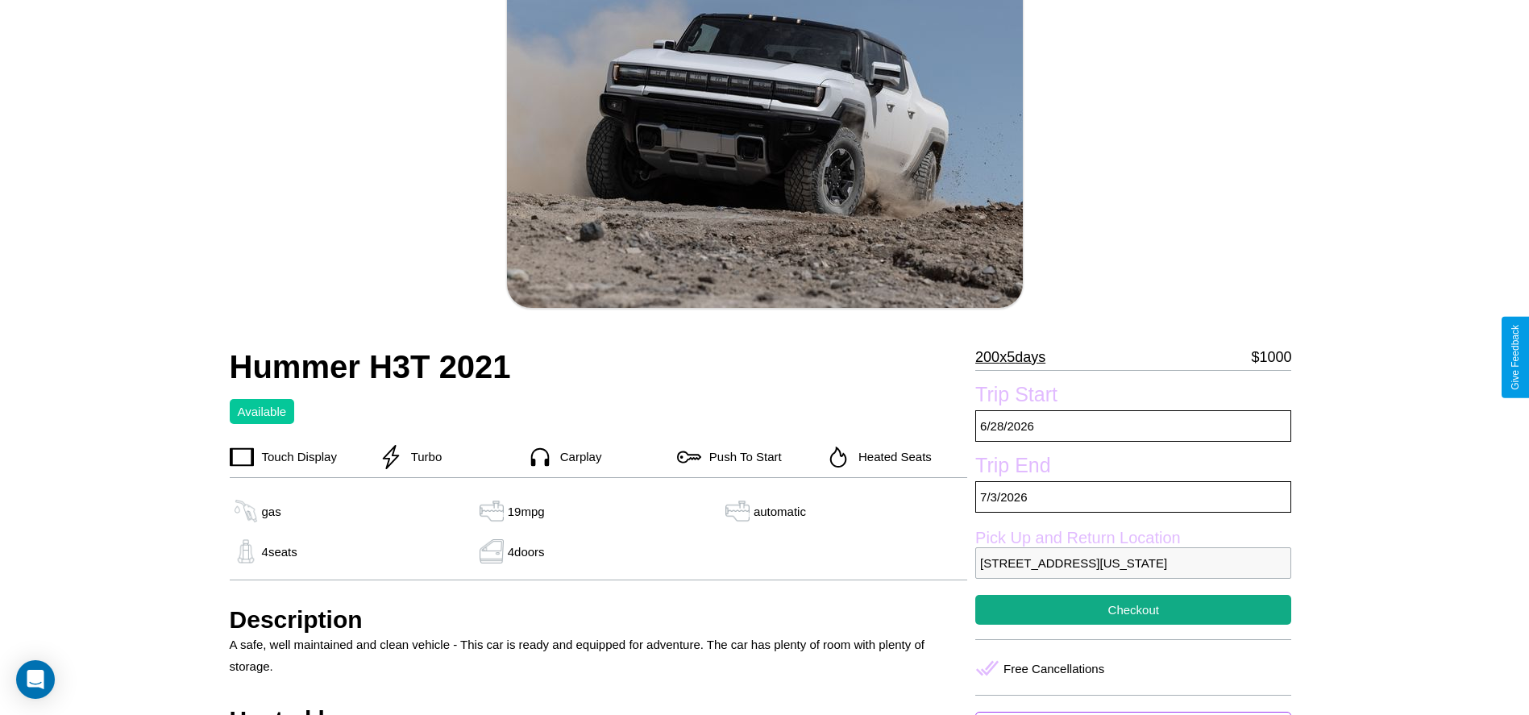
click at [1016, 357] on p "200 x 5 days" at bounding box center [1010, 357] width 70 height 26
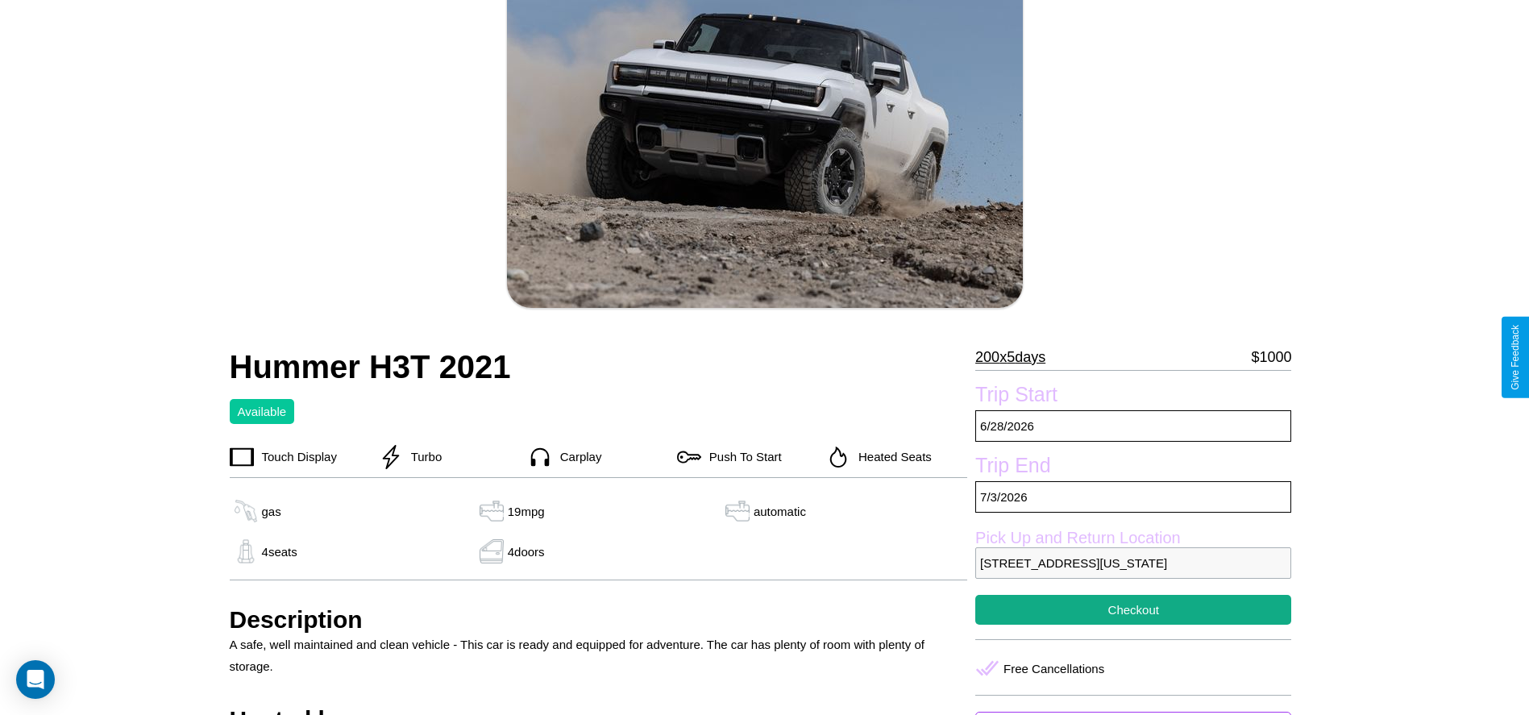
click at [1016, 357] on p "200 x 5 days" at bounding box center [1010, 357] width 70 height 26
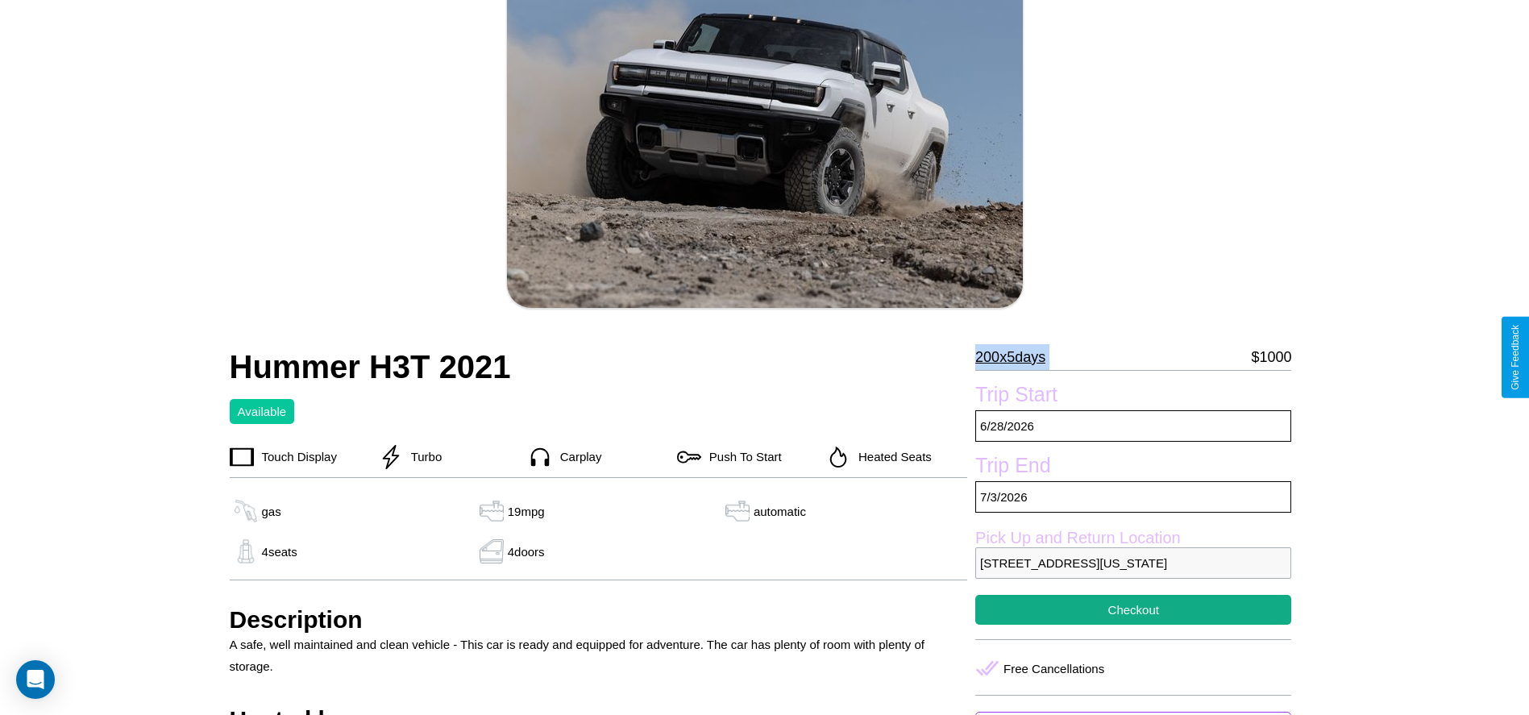
click at [1016, 357] on p "200 x 5 days" at bounding box center [1010, 357] width 70 height 26
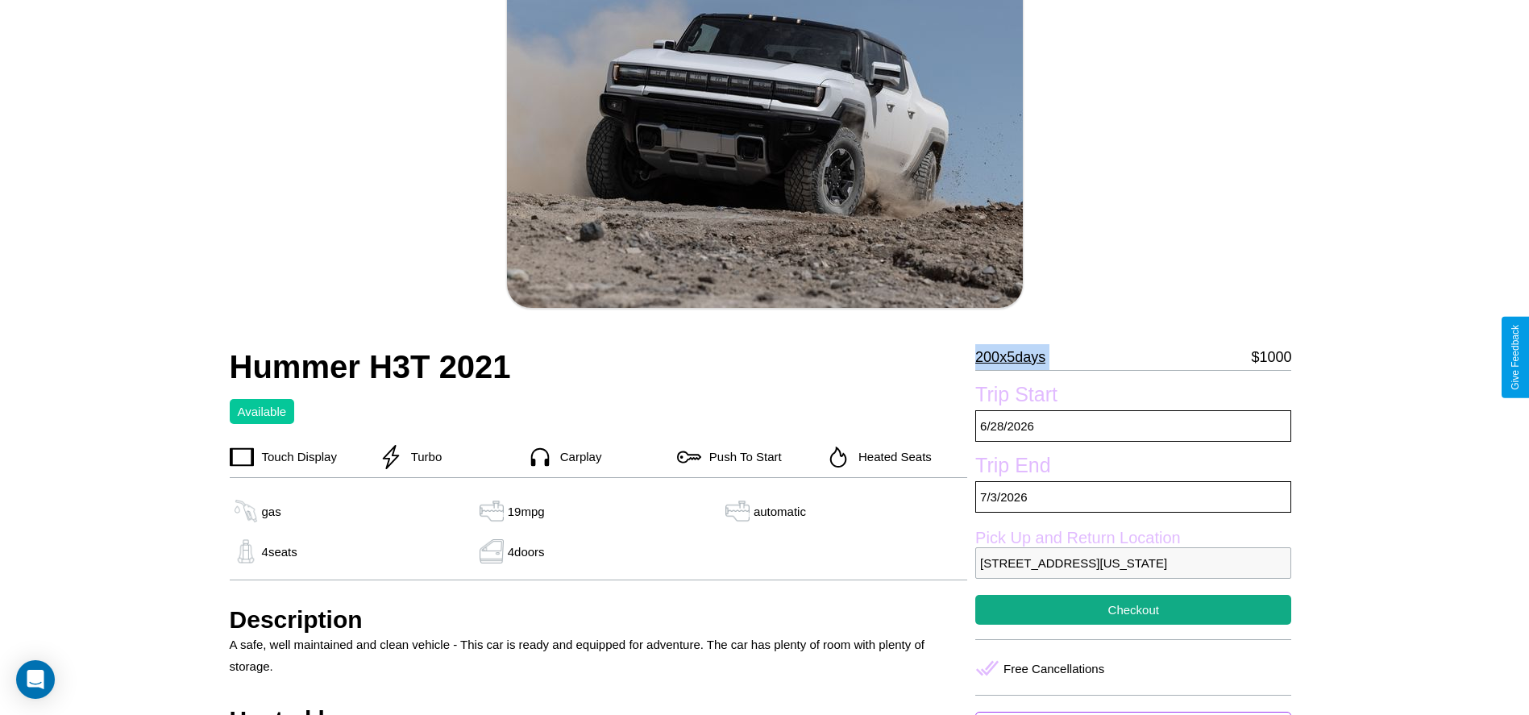
click at [1016, 357] on p "200 x 5 days" at bounding box center [1010, 357] width 70 height 26
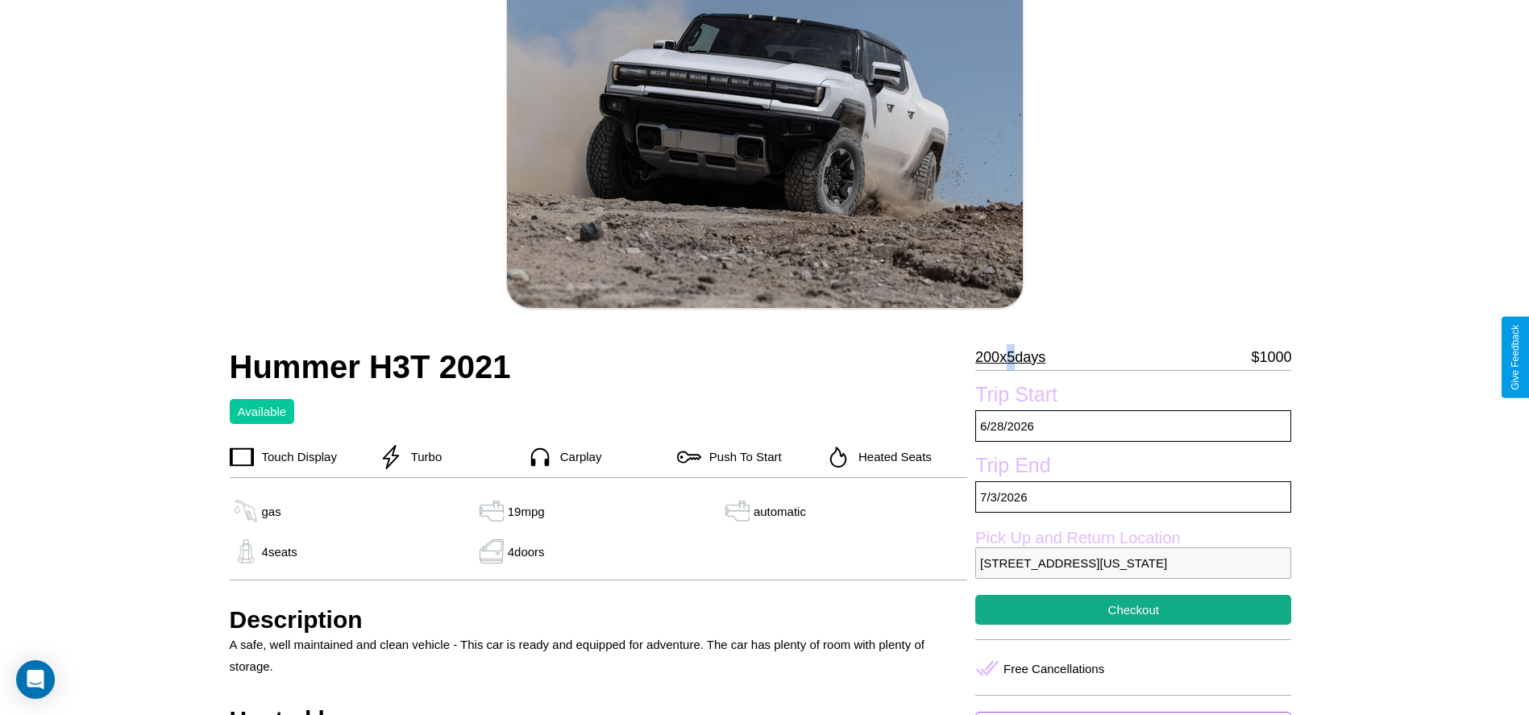
click at [1016, 357] on p "200 x 5 days" at bounding box center [1010, 357] width 70 height 26
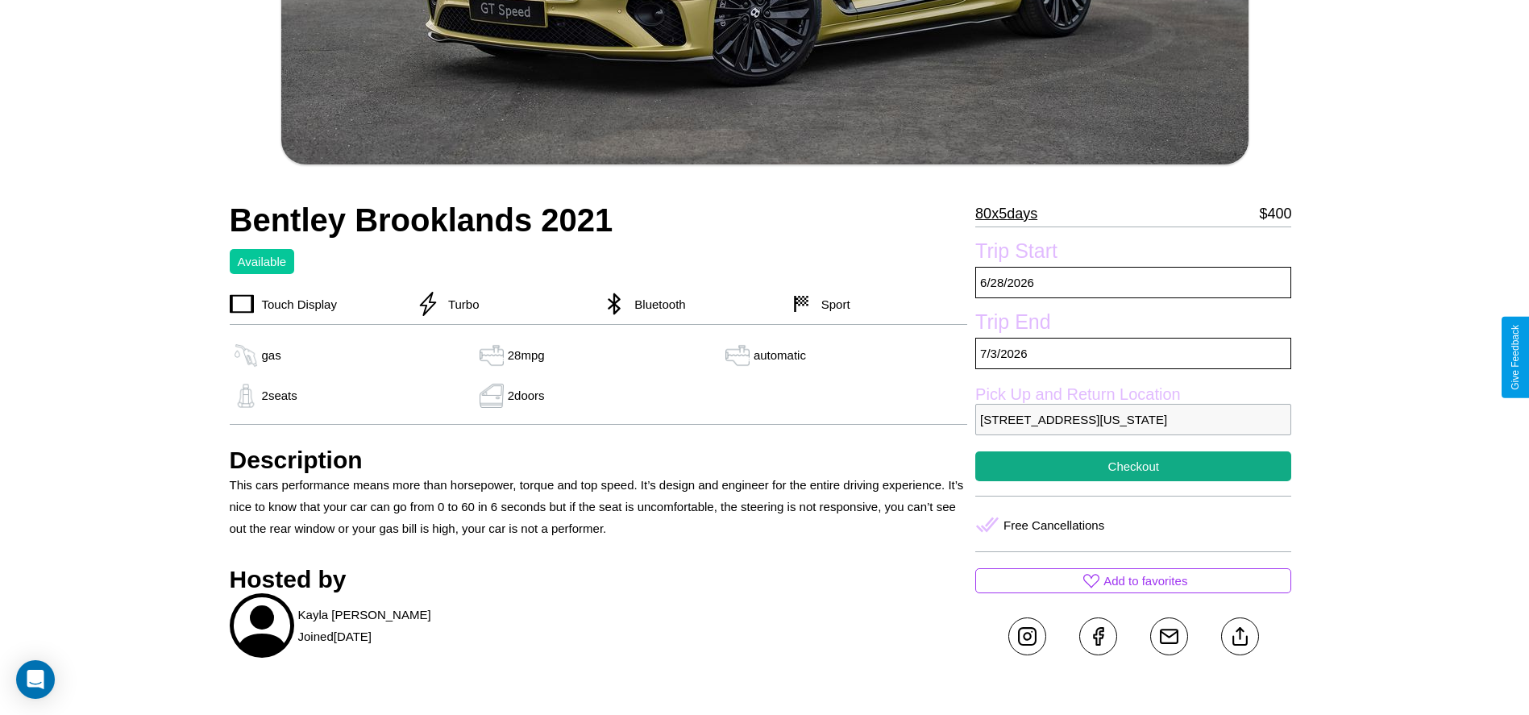
scroll to position [537, 0]
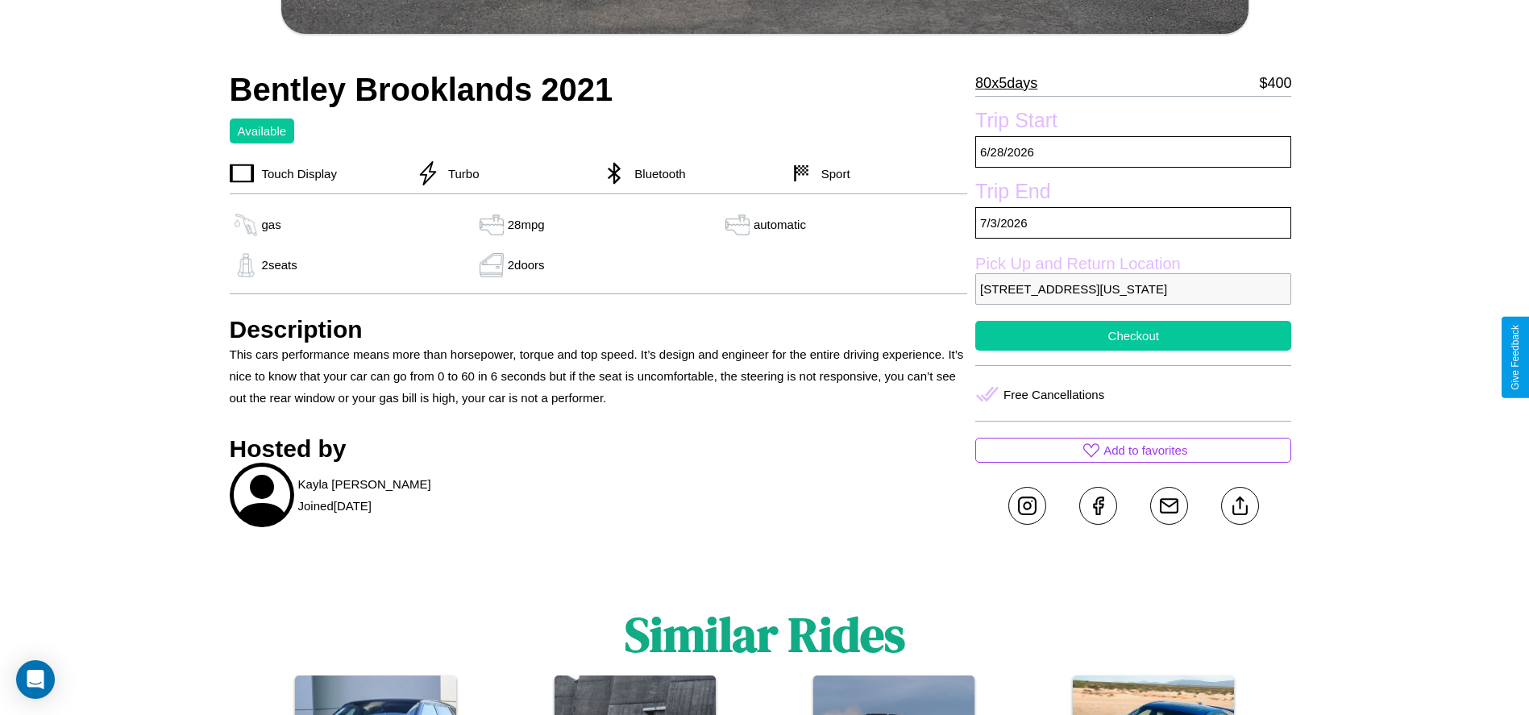
click at [1133, 351] on button "Checkout" at bounding box center [1133, 336] width 316 height 30
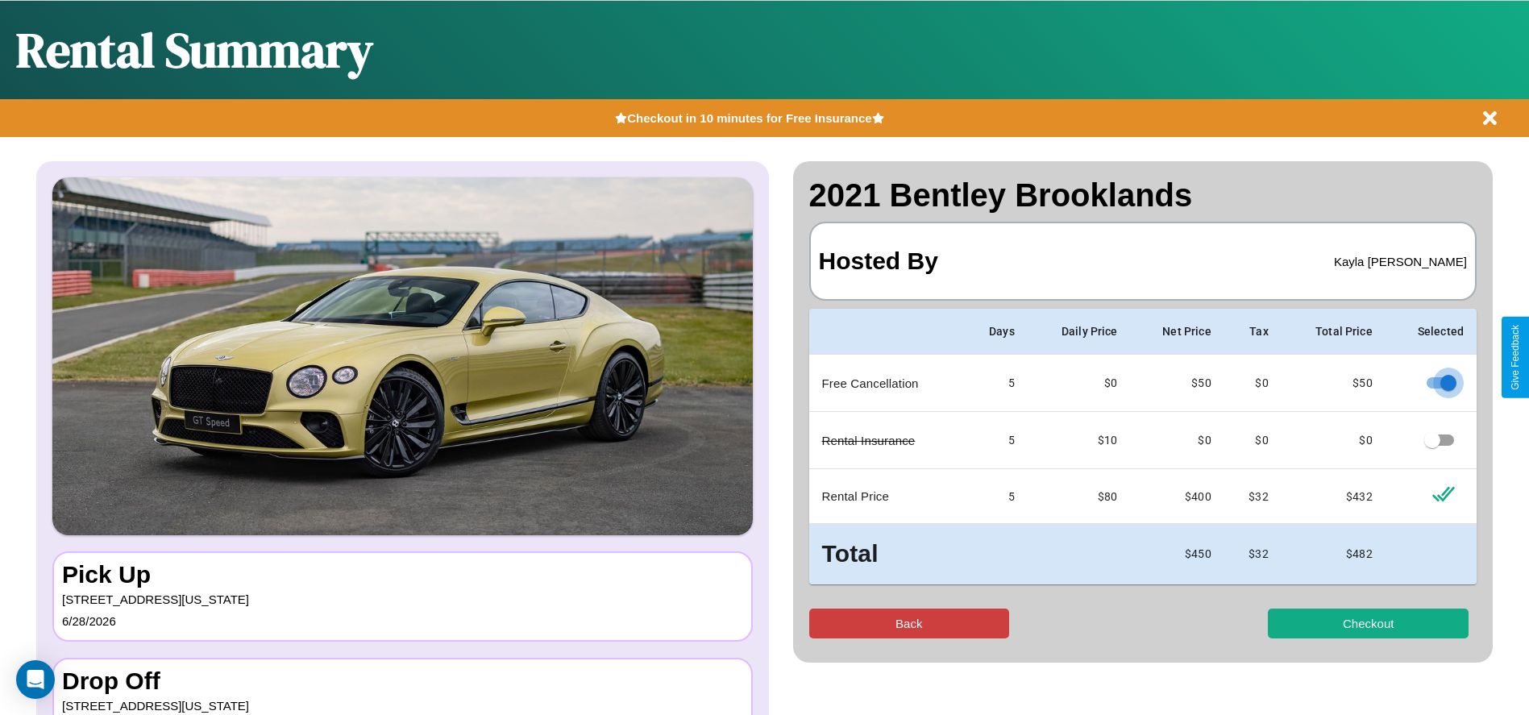
click at [908, 623] on button "Back" at bounding box center [909, 623] width 201 height 30
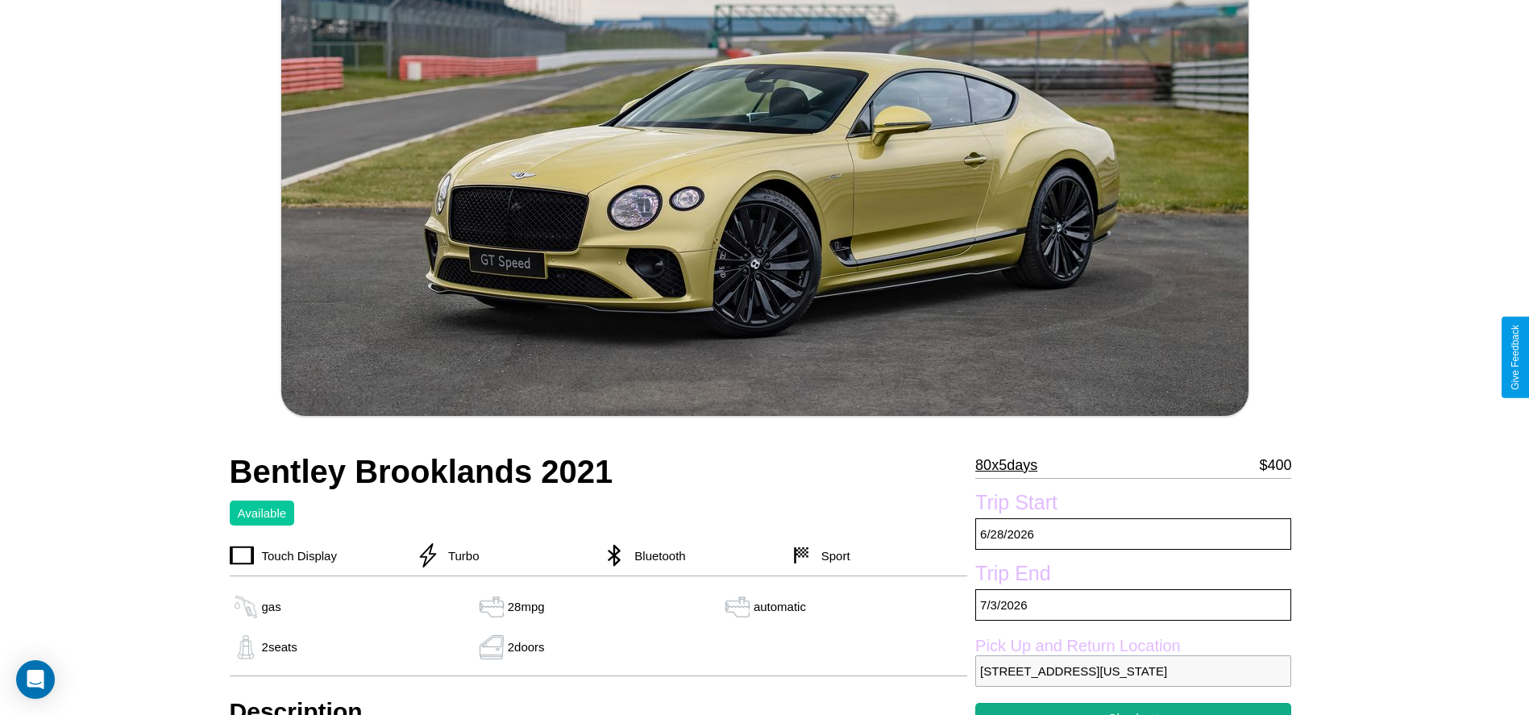
scroll to position [263, 0]
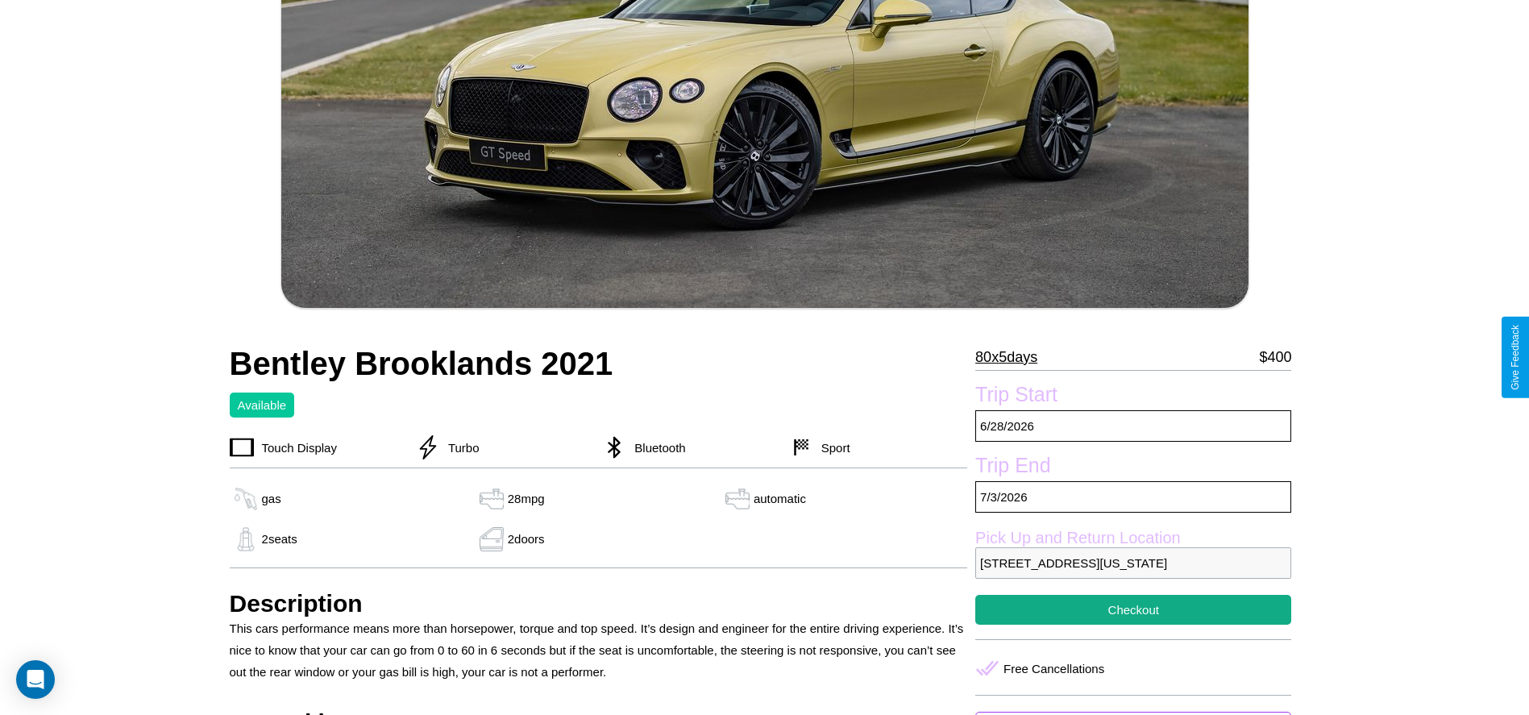
click at [1012, 357] on p "80 x 5 days" at bounding box center [1006, 357] width 62 height 26
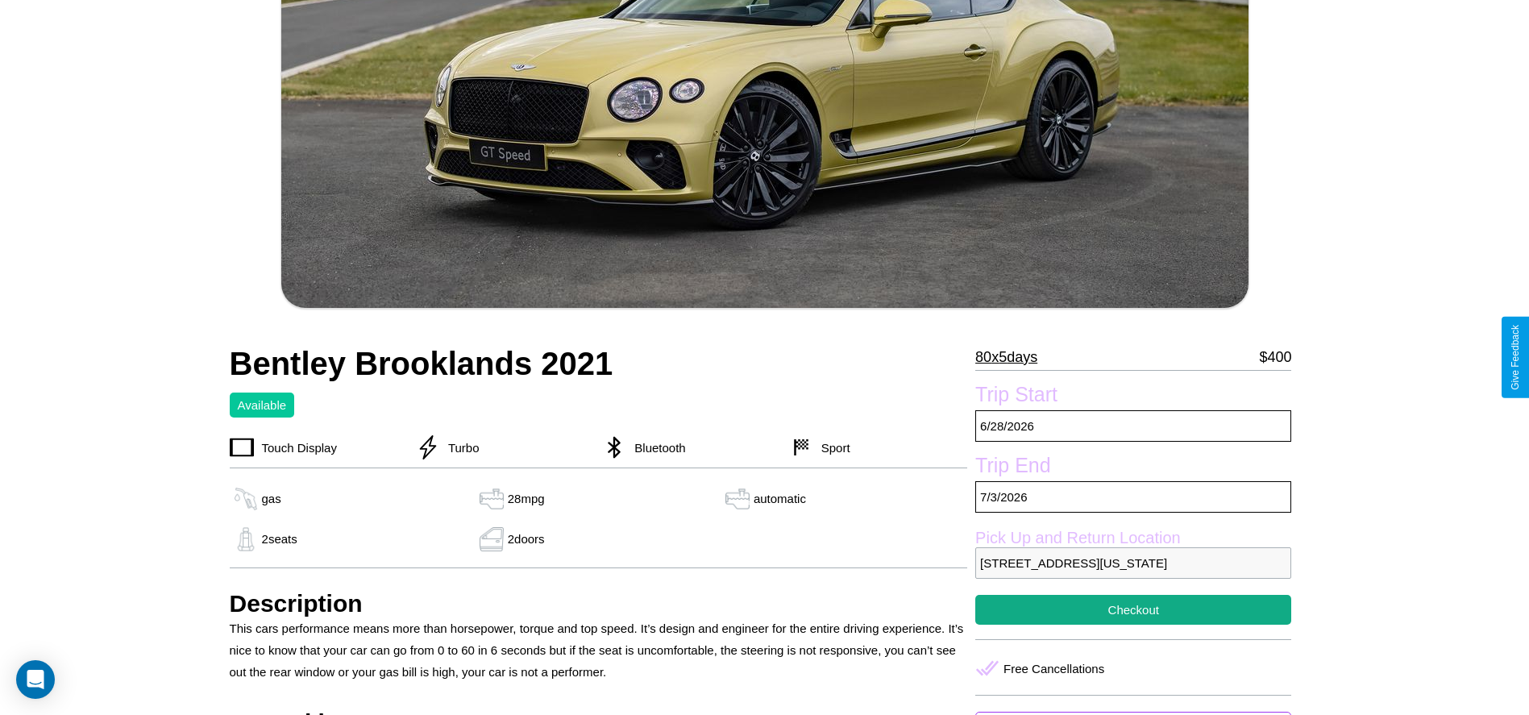
click at [1012, 357] on p "80 x 5 days" at bounding box center [1006, 357] width 62 height 26
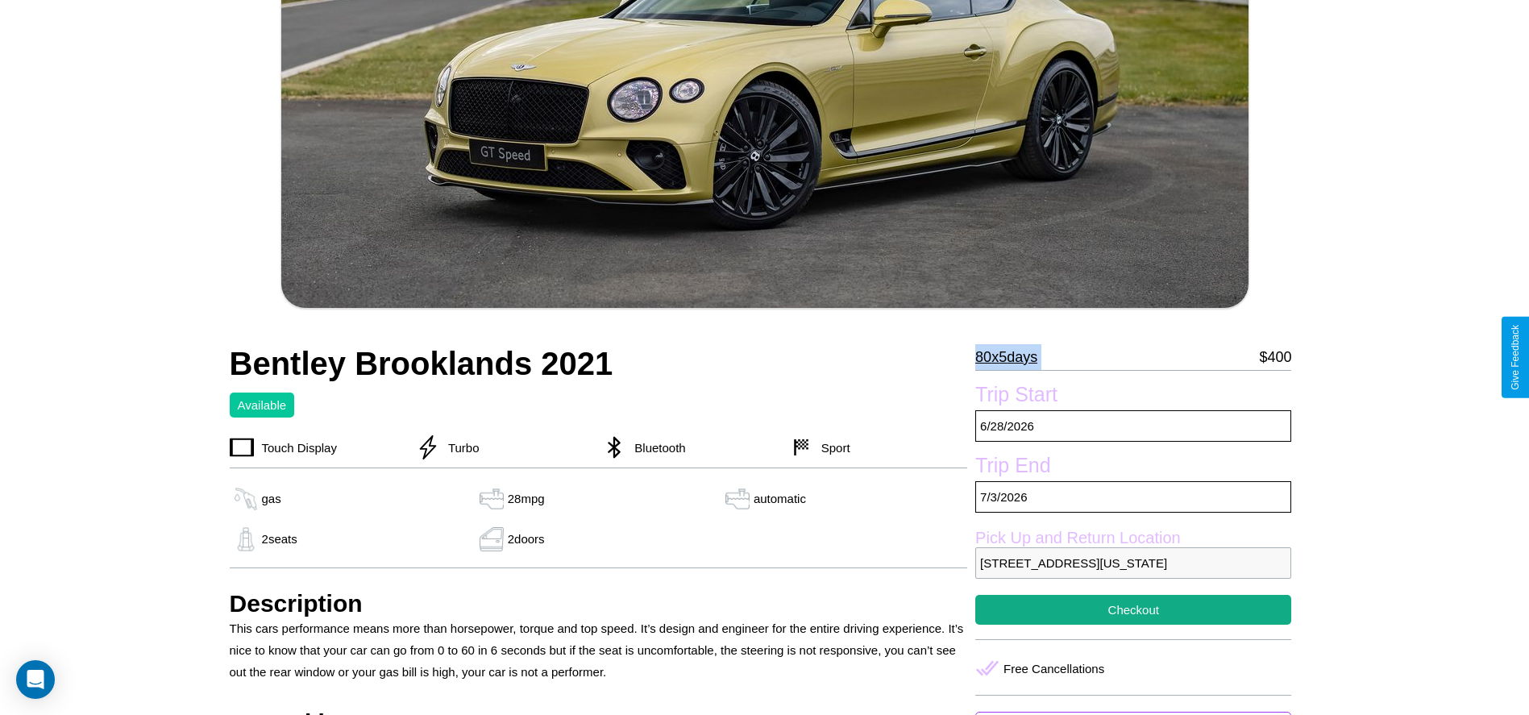
click at [1012, 357] on p "80 x 5 days" at bounding box center [1006, 357] width 62 height 26
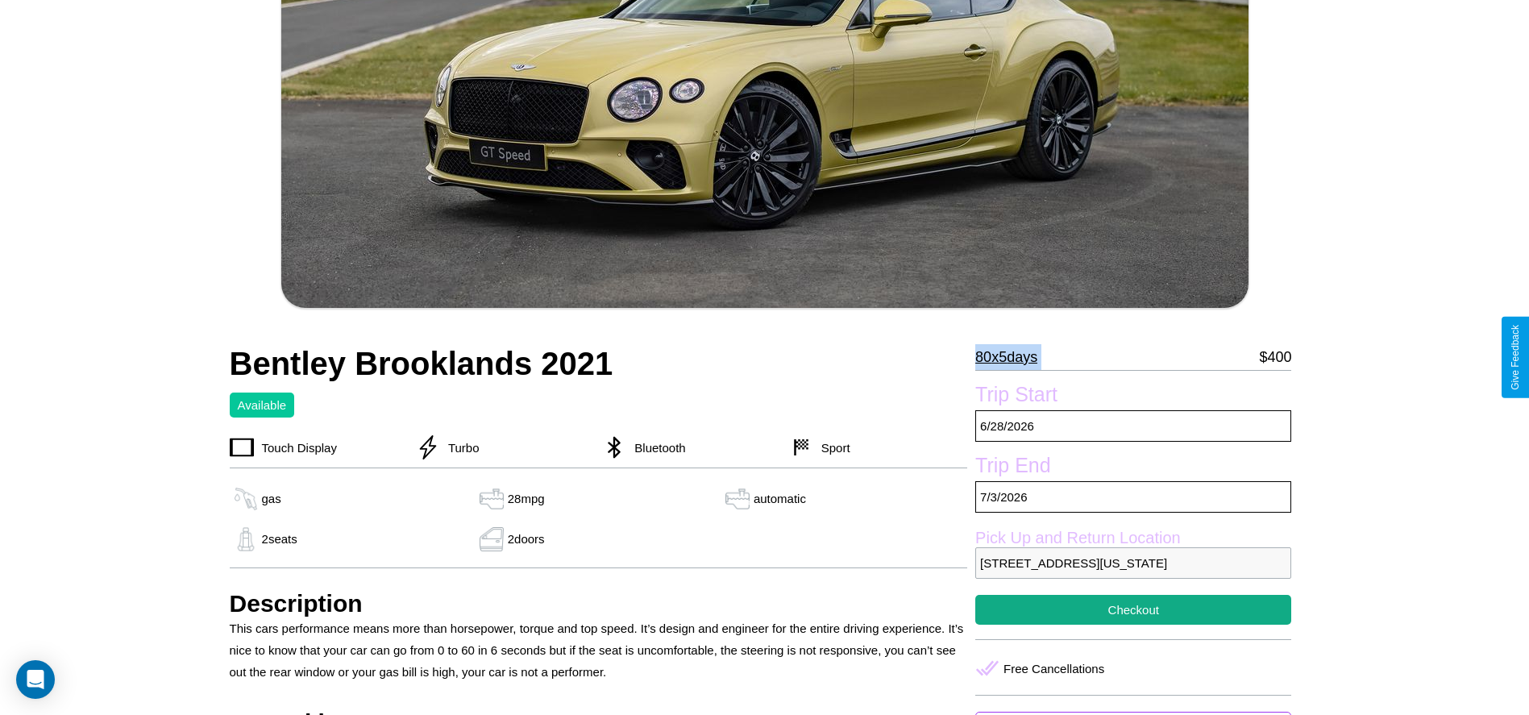
click at [1012, 357] on p "80 x 5 days" at bounding box center [1006, 357] width 62 height 26
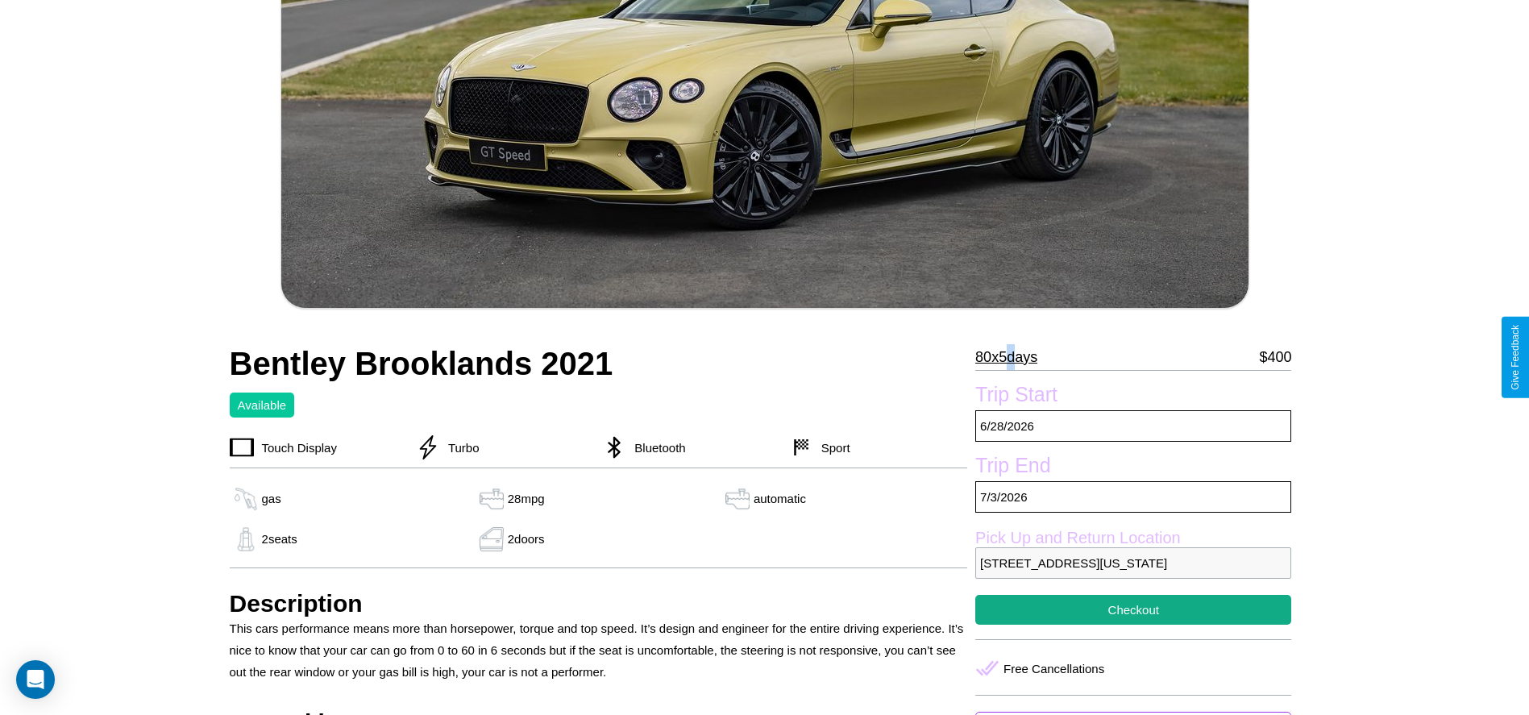
click at [1012, 357] on p "80 x 5 days" at bounding box center [1006, 357] width 62 height 26
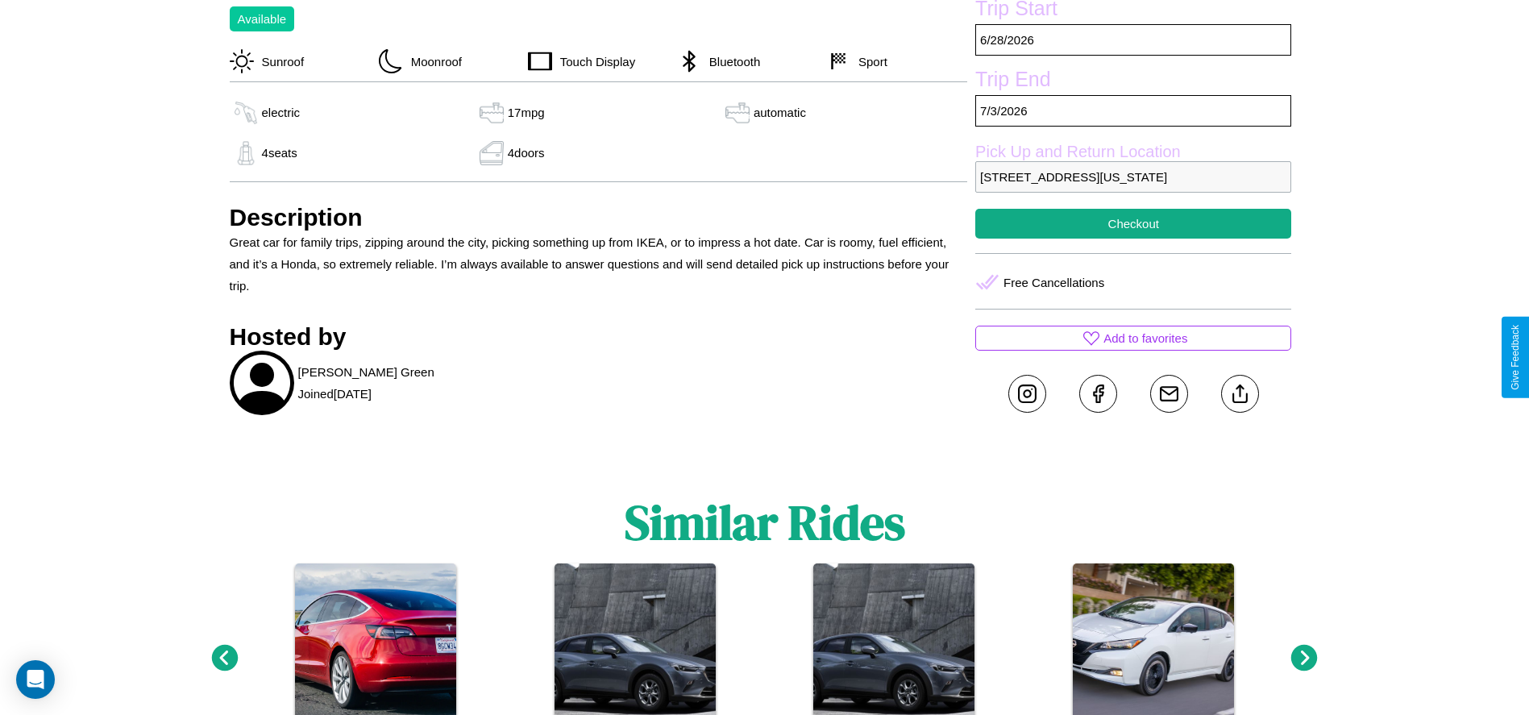
scroll to position [500, 0]
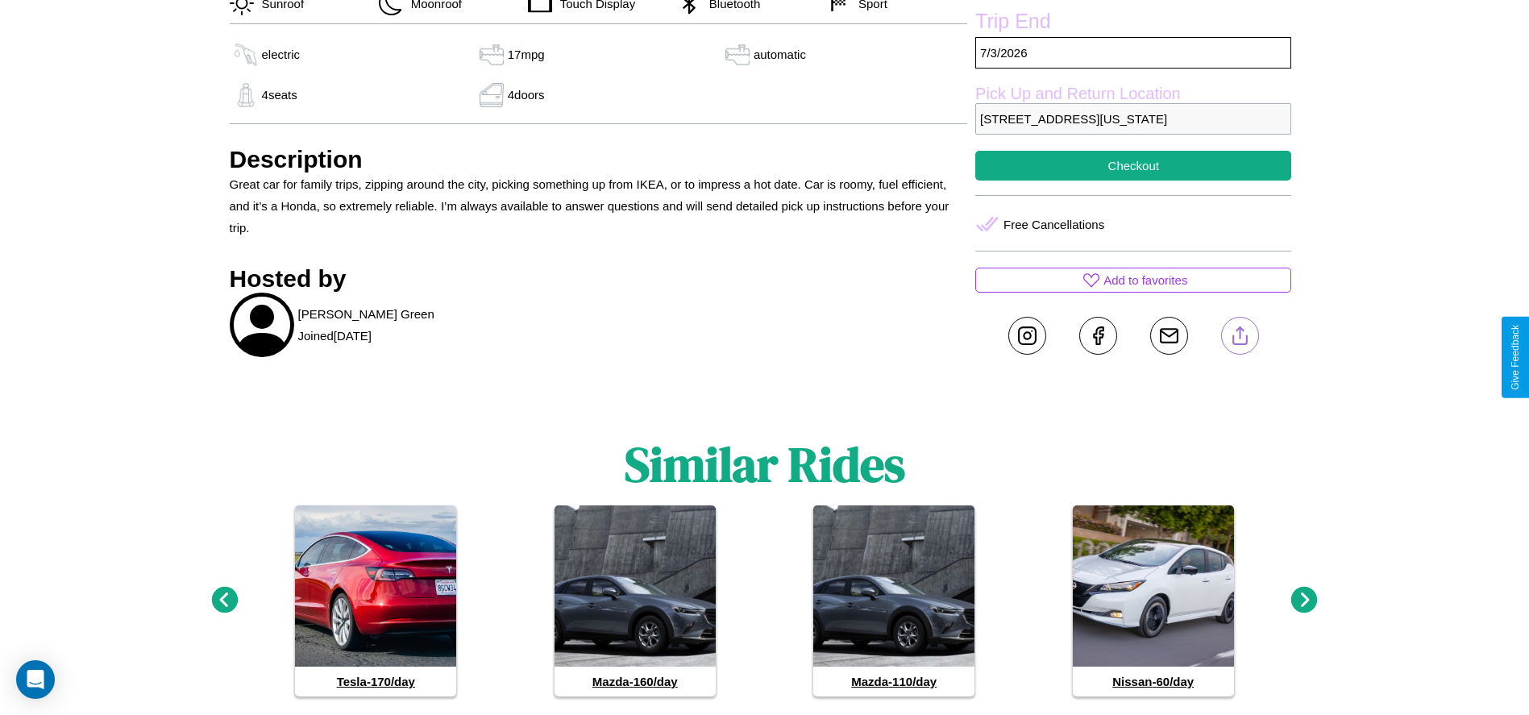
click at [1239, 338] on line at bounding box center [1239, 332] width 0 height 11
